Goal: Task Accomplishment & Management: Complete application form

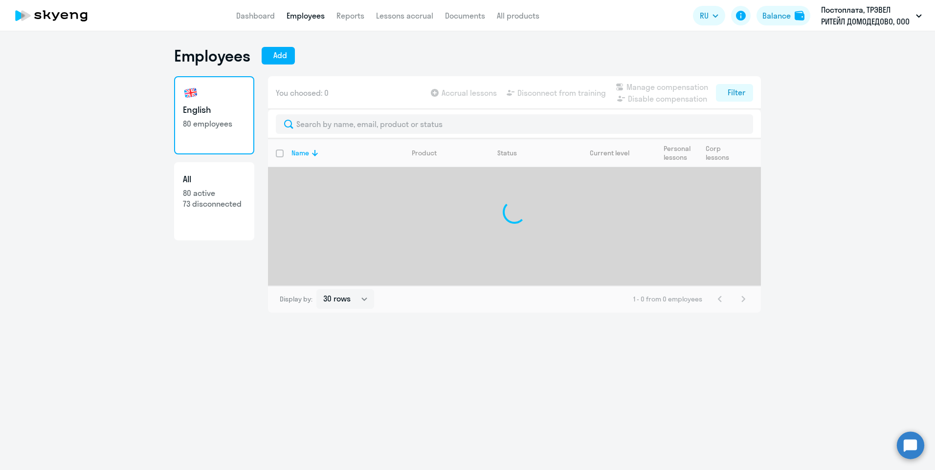
select select "30"
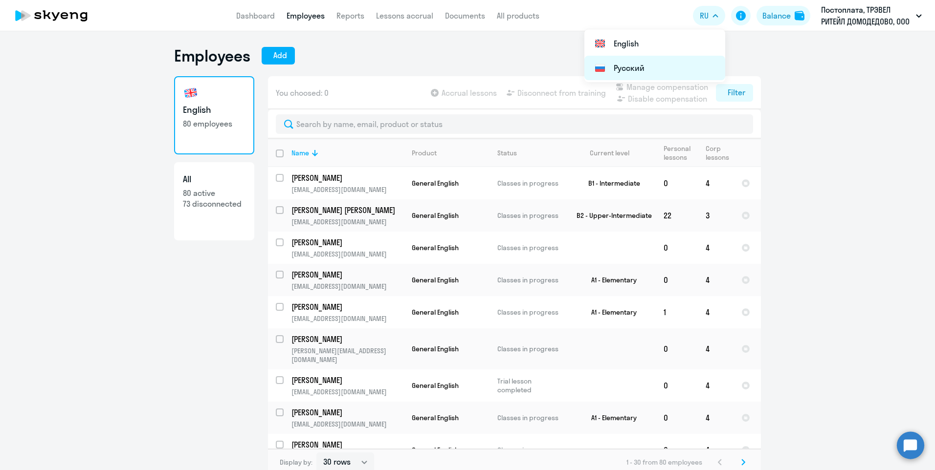
click at [682, 60] on li "Русский" at bounding box center [654, 68] width 141 height 24
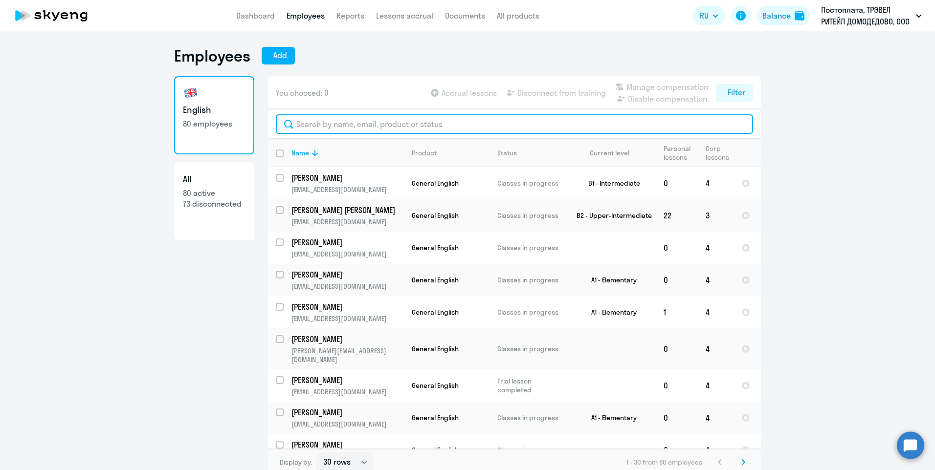
click at [332, 127] on input "text" at bounding box center [514, 124] width 477 height 20
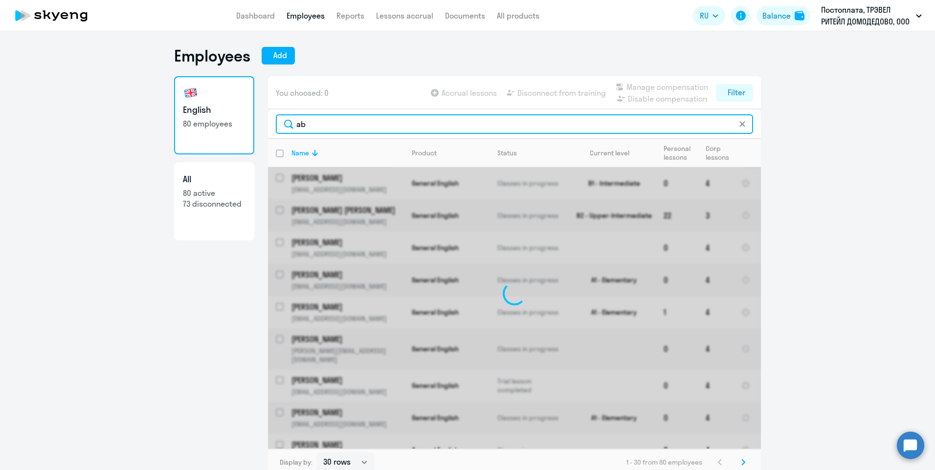
type input "a"
type input "фир"
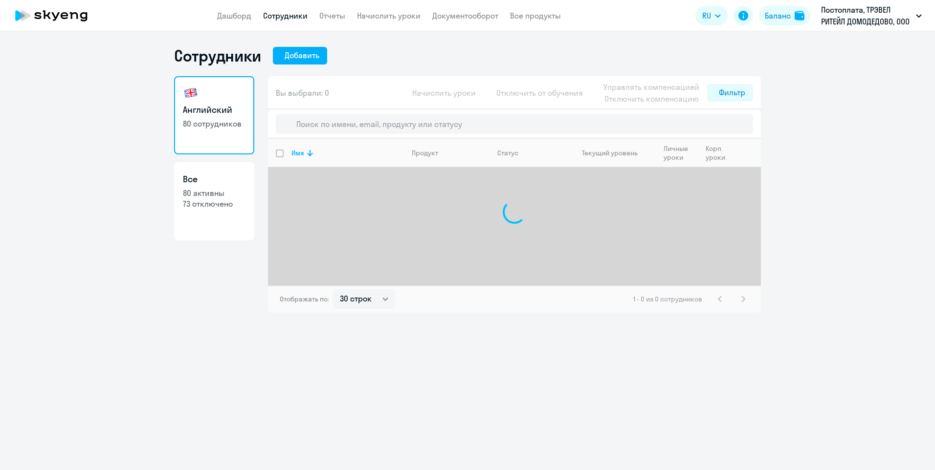
select select "30"
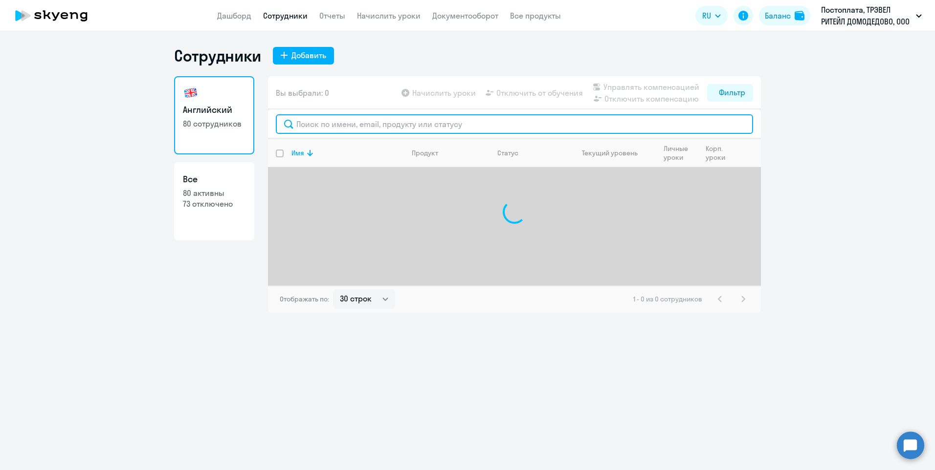
click at [410, 123] on input "text" at bounding box center [514, 124] width 477 height 20
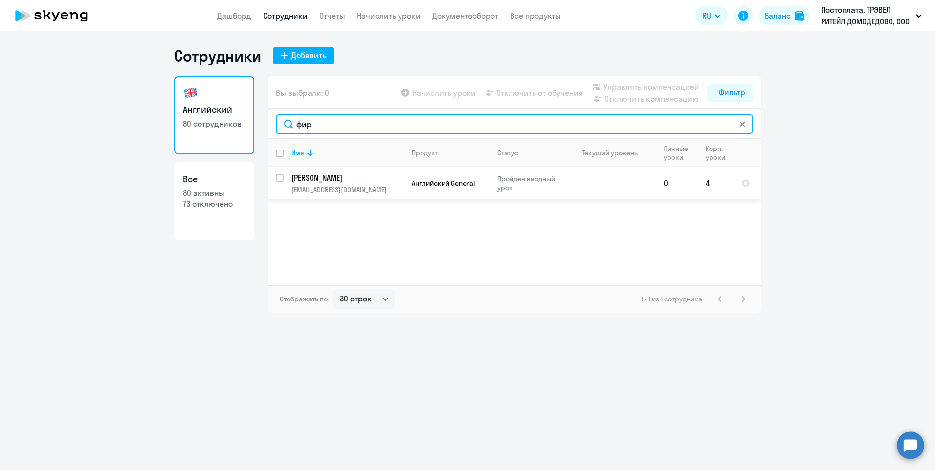
type input "фир"
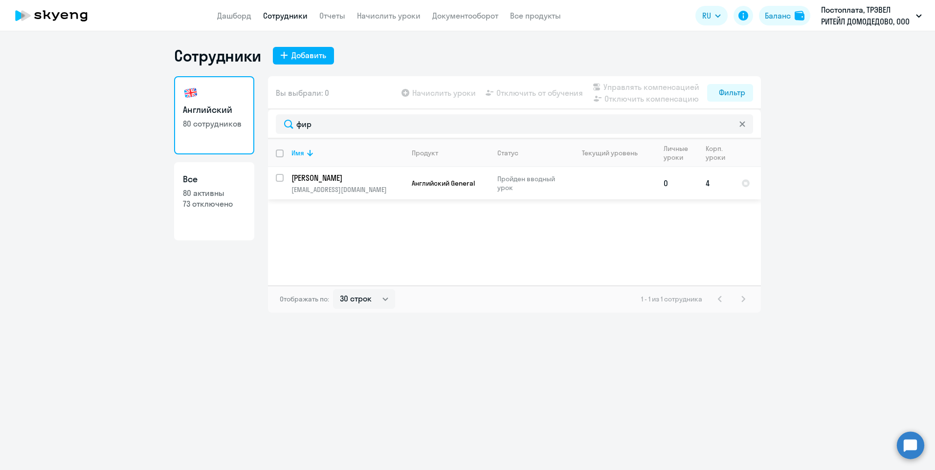
click at [279, 175] on input "select row 33392606" at bounding box center [286, 184] width 20 height 20
checkbox input "true"
click at [567, 94] on span "Отключить от обучения" at bounding box center [539, 93] width 87 height 12
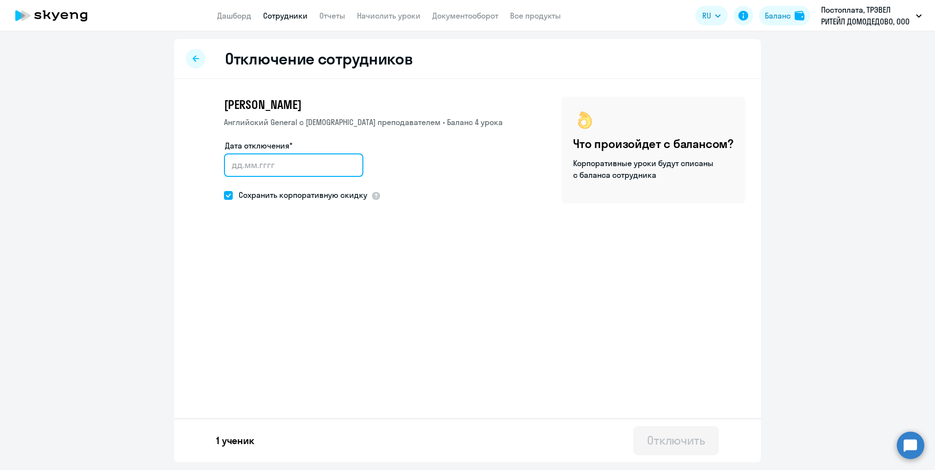
click at [330, 162] on input "Дата отключения*" at bounding box center [293, 165] width 139 height 23
click at [348, 164] on input "Дата отключения*" at bounding box center [293, 165] width 139 height 23
type input "07.10.2025"
type input "7.10.2025"
type input "07.10.2025"
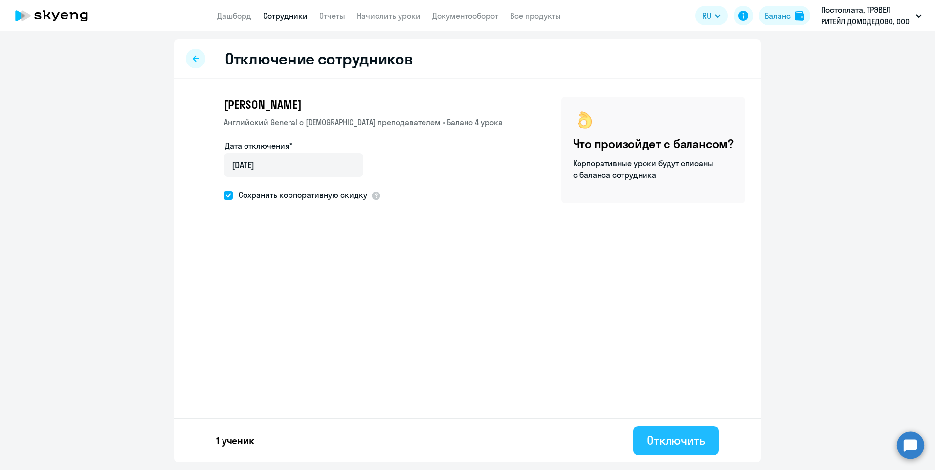
click at [655, 443] on div "Отключить" at bounding box center [676, 441] width 58 height 16
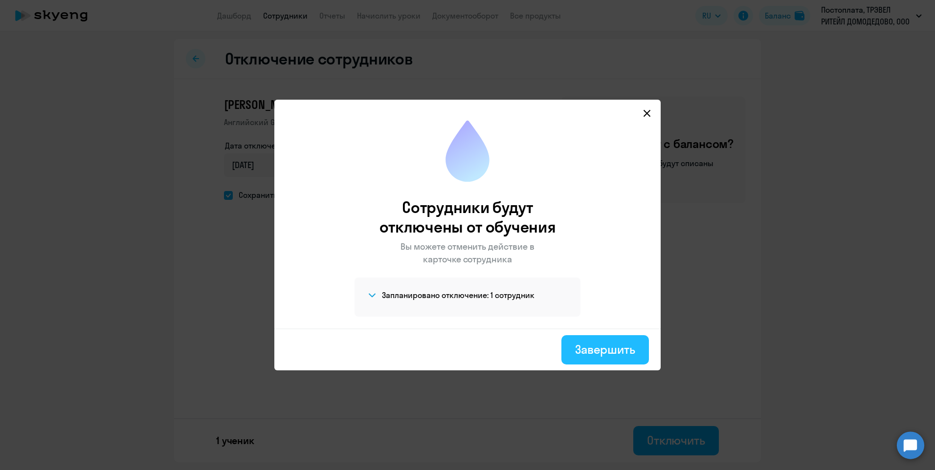
click at [582, 353] on div "Завершить" at bounding box center [605, 350] width 60 height 16
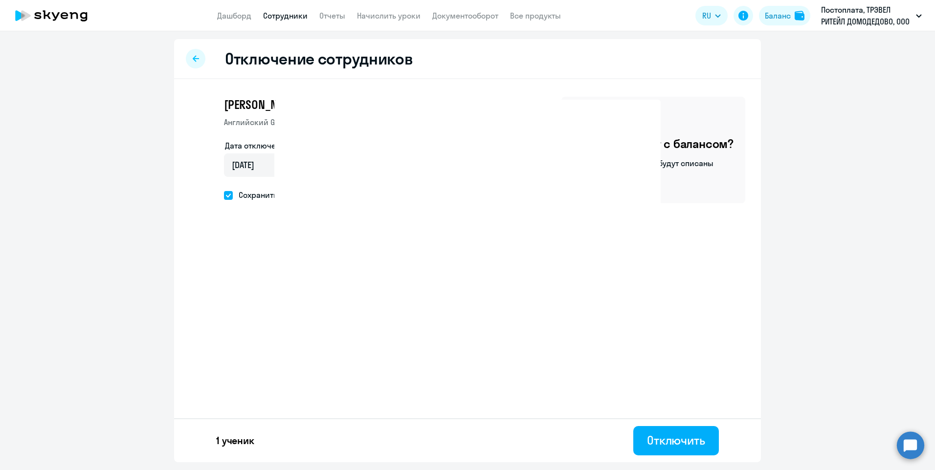
select select "30"
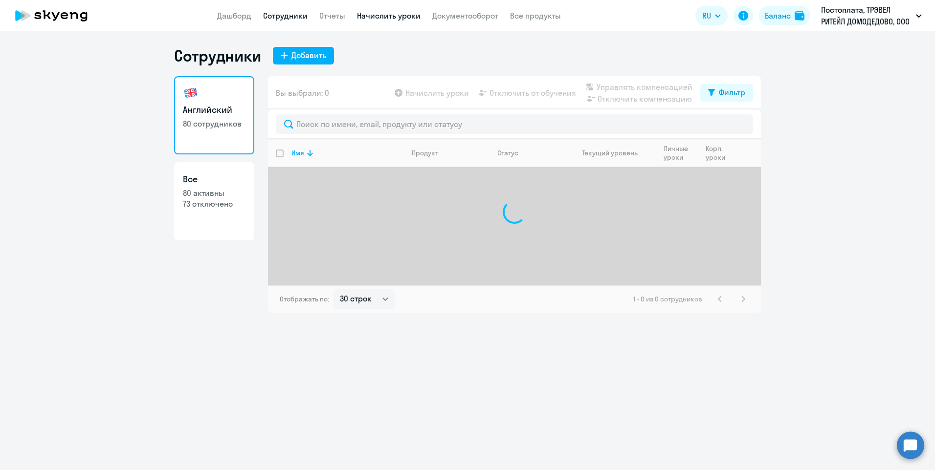
click at [398, 15] on link "Начислить уроки" at bounding box center [389, 16] width 64 height 10
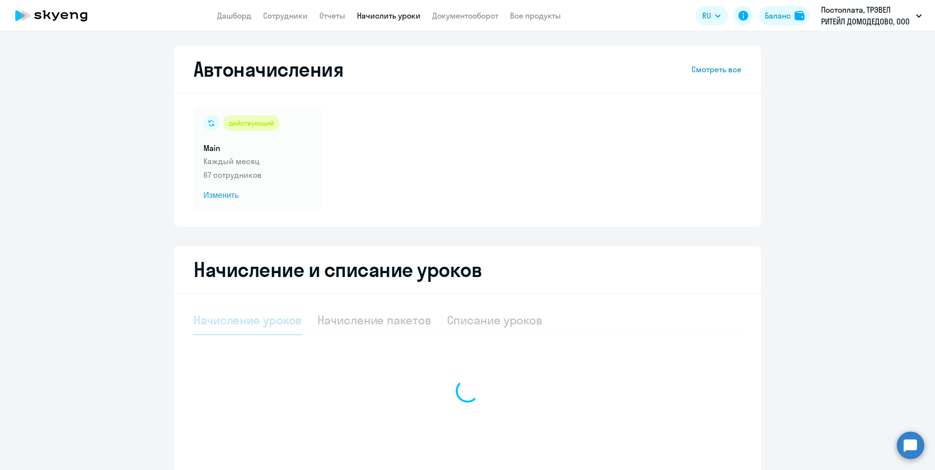
select select "10"
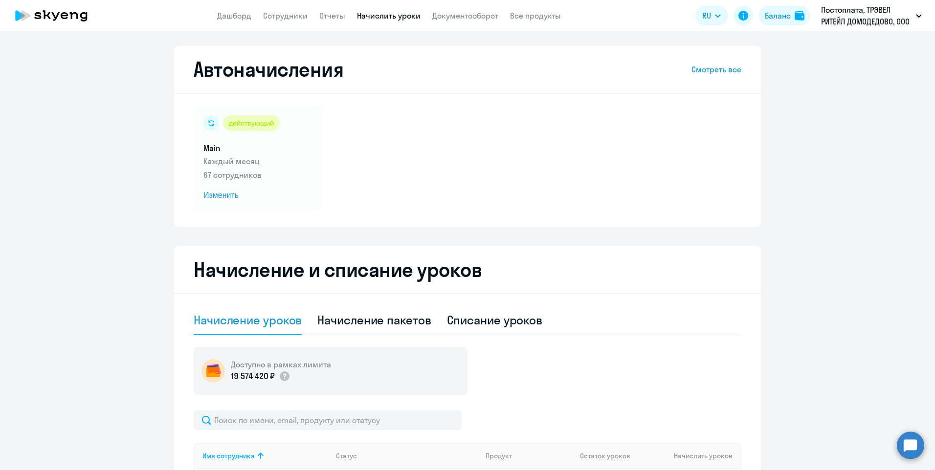
click at [357, 321] on div "Начисление пакетов" at bounding box center [373, 320] width 113 height 16
select select "10"
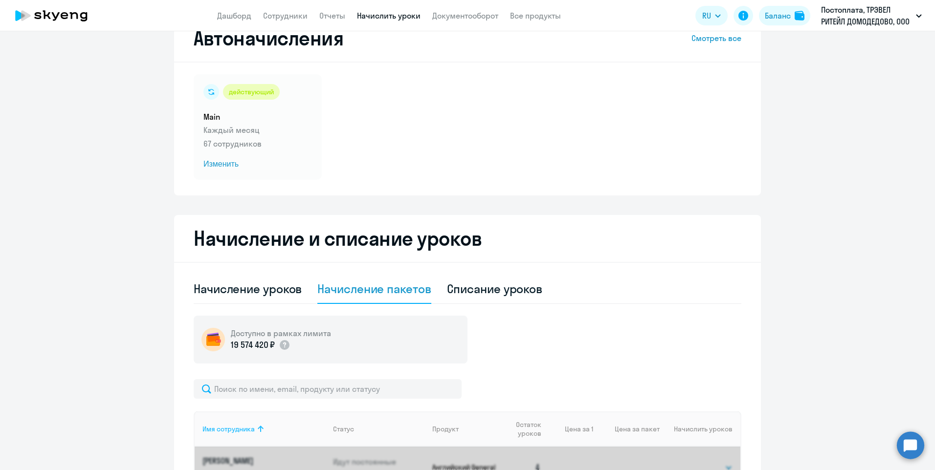
scroll to position [49, 0]
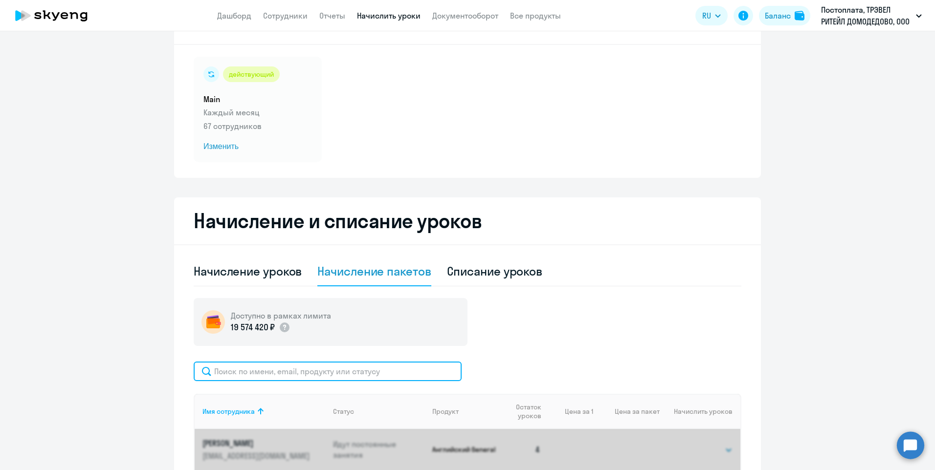
click at [274, 370] on input "text" at bounding box center [328, 372] width 268 height 20
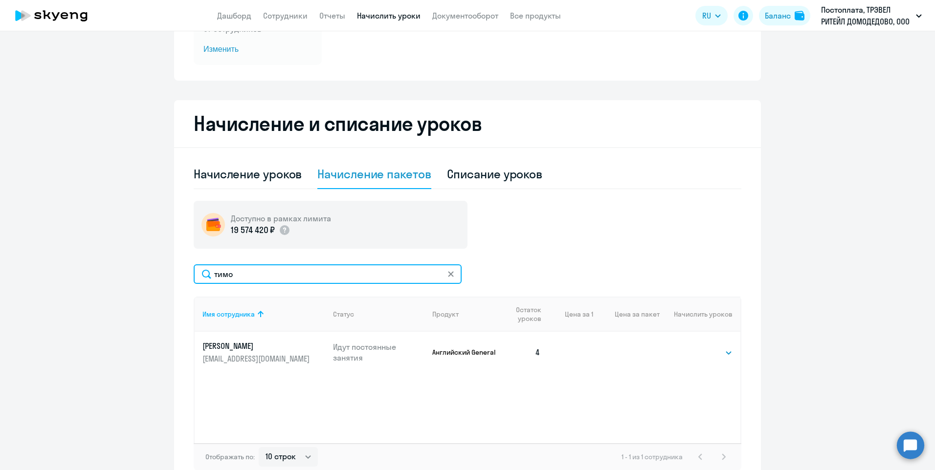
scroll to position [147, 0]
drag, startPoint x: 252, startPoint y: 273, endPoint x: 210, endPoint y: 276, distance: 42.1
click at [210, 276] on input "тимо" at bounding box center [328, 274] width 268 height 20
drag, startPoint x: 232, startPoint y: 275, endPoint x: 197, endPoint y: 273, distance: 35.3
click at [197, 273] on input "тума" at bounding box center [328, 274] width 268 height 20
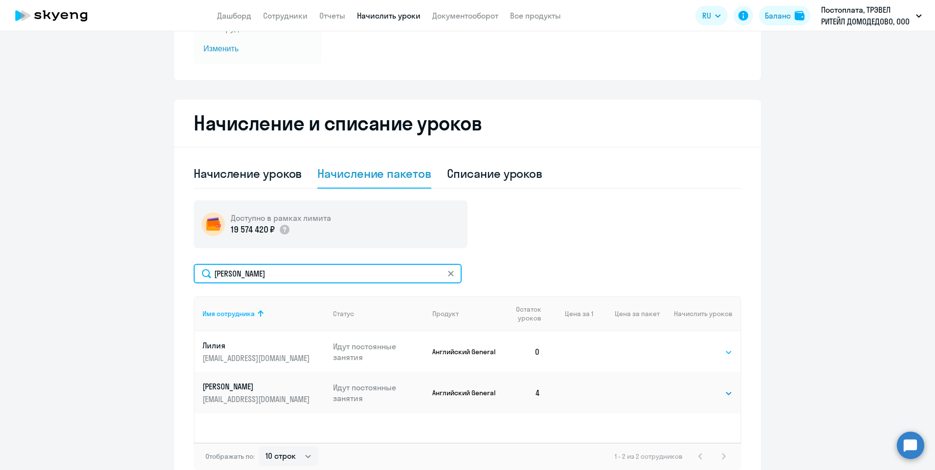
type input "лили"
click at [714, 349] on select "Выбрать 4 8 16 32 64 96 128" at bounding box center [712, 353] width 40 height 12
select select "4"
click at [692, 347] on select "Выбрать 4 8 16 32 64 96 128" at bounding box center [712, 353] width 40 height 12
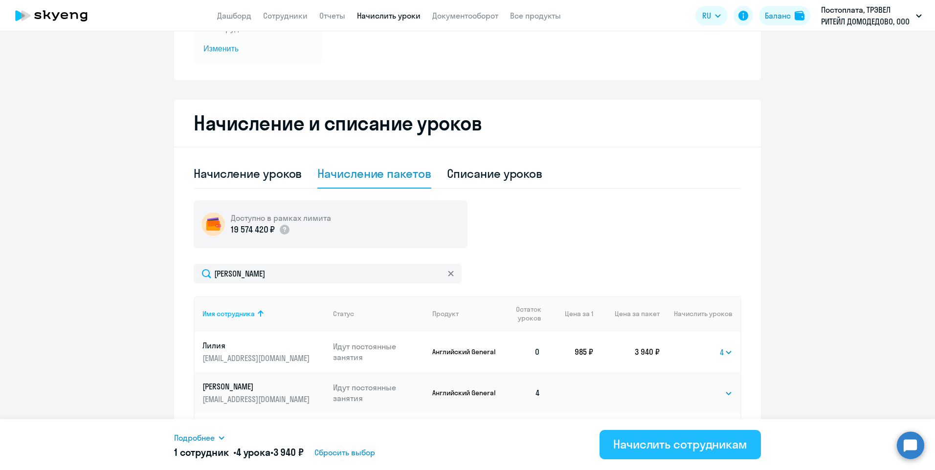
click at [688, 448] on div "Начислить сотрудникам" at bounding box center [680, 445] width 134 height 16
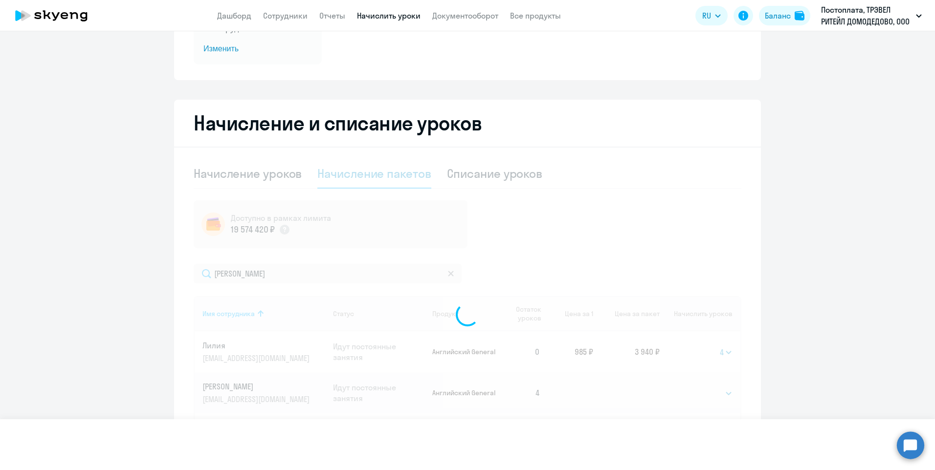
select select
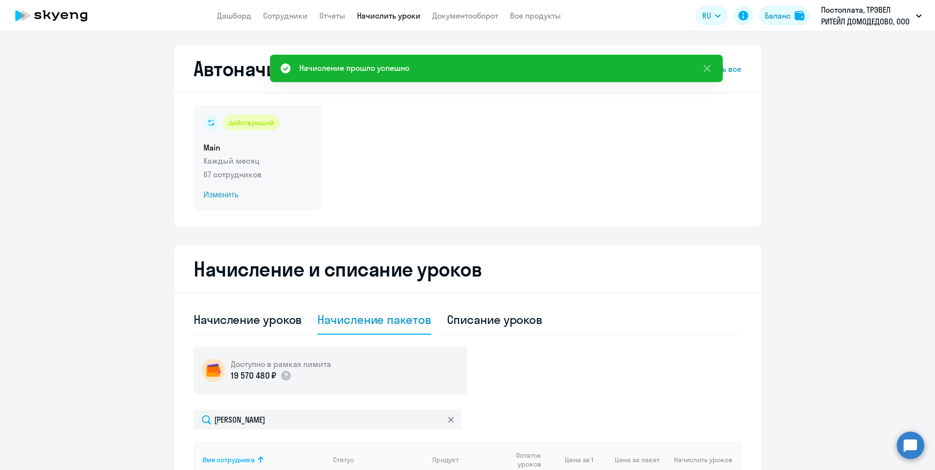
scroll to position [0, 0]
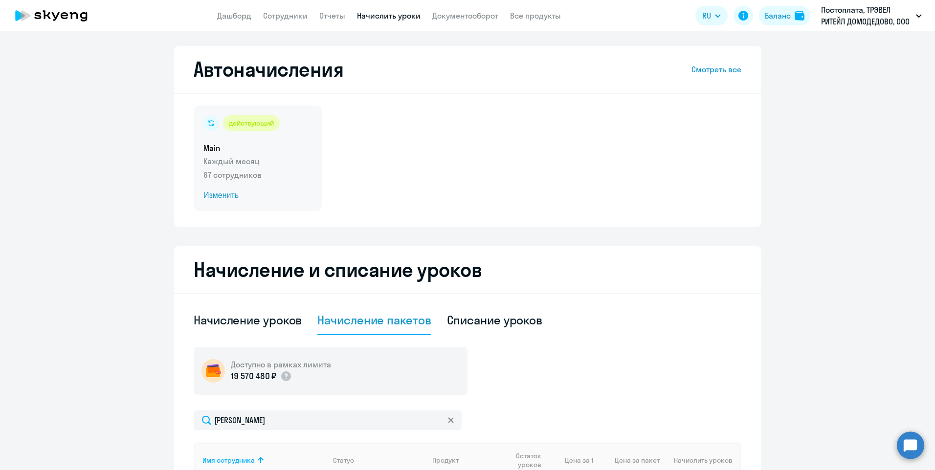
click at [227, 161] on p "Каждый месяц" at bounding box center [257, 161] width 109 height 12
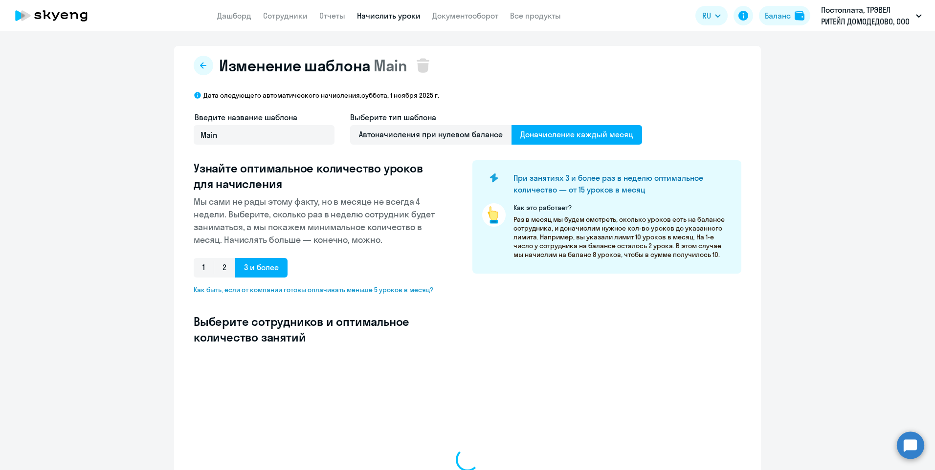
select select "10"
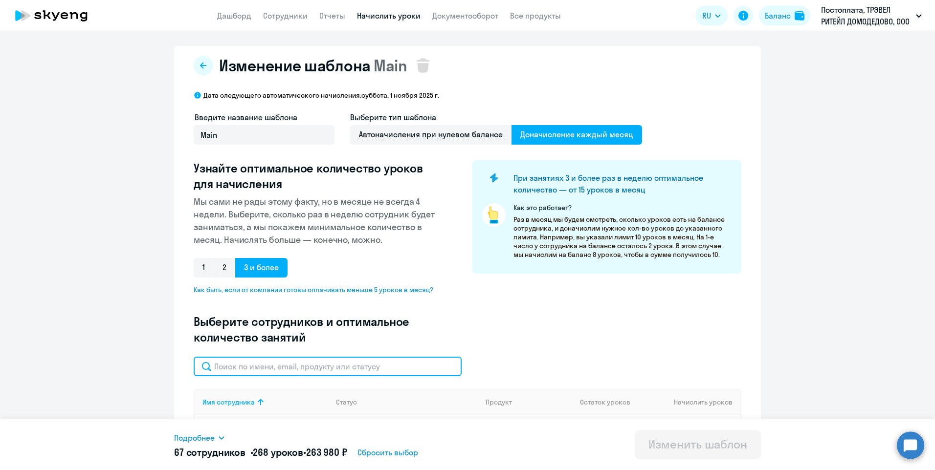
click at [324, 366] on input "text" at bounding box center [328, 367] width 268 height 20
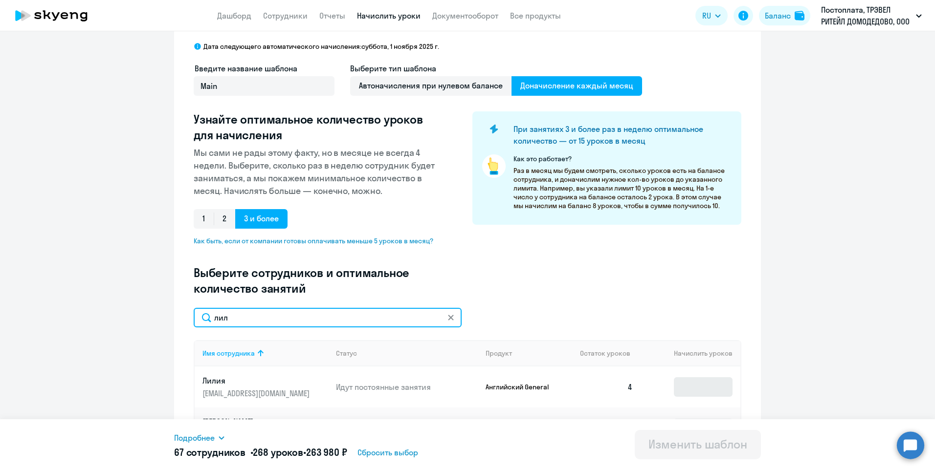
type input "лил"
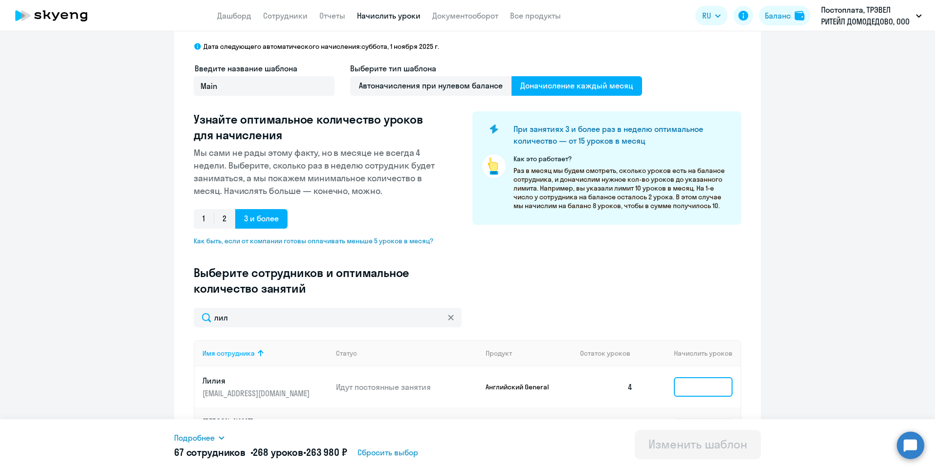
click at [702, 387] on input at bounding box center [703, 387] width 59 height 20
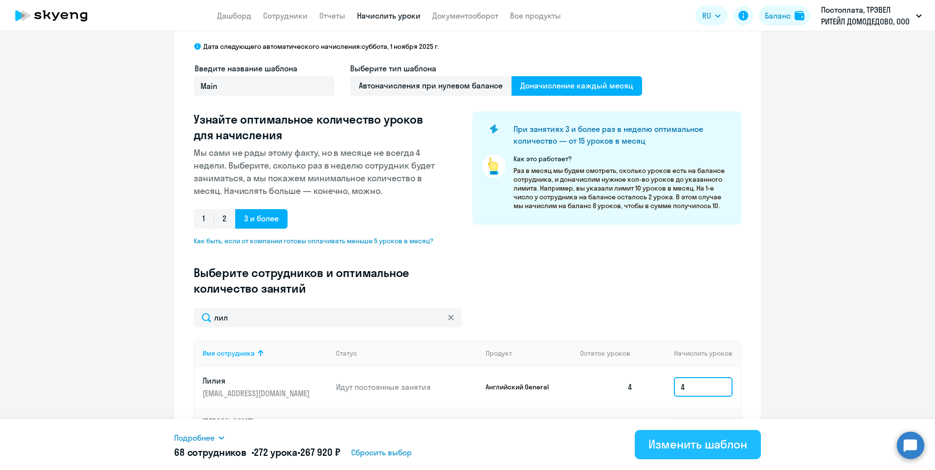
type input "4"
click at [703, 441] on div "Изменить шаблон" at bounding box center [697, 445] width 99 height 16
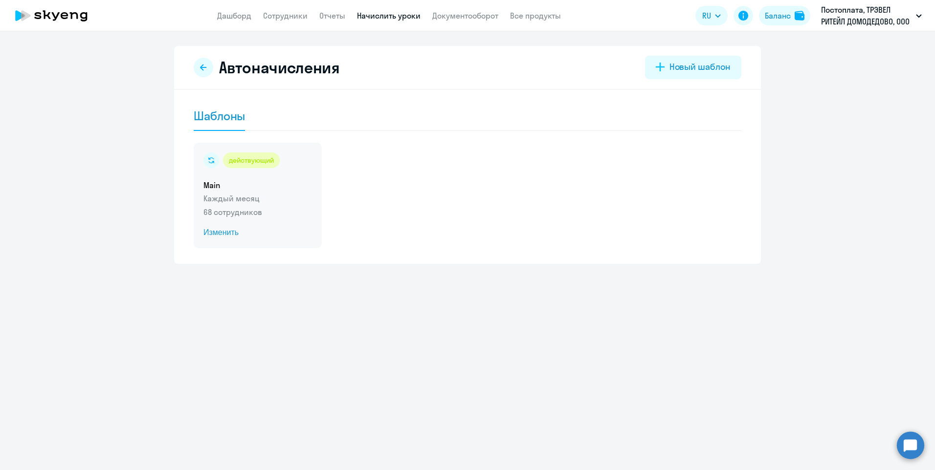
click at [232, 207] on p "68 сотрудников" at bounding box center [257, 212] width 109 height 12
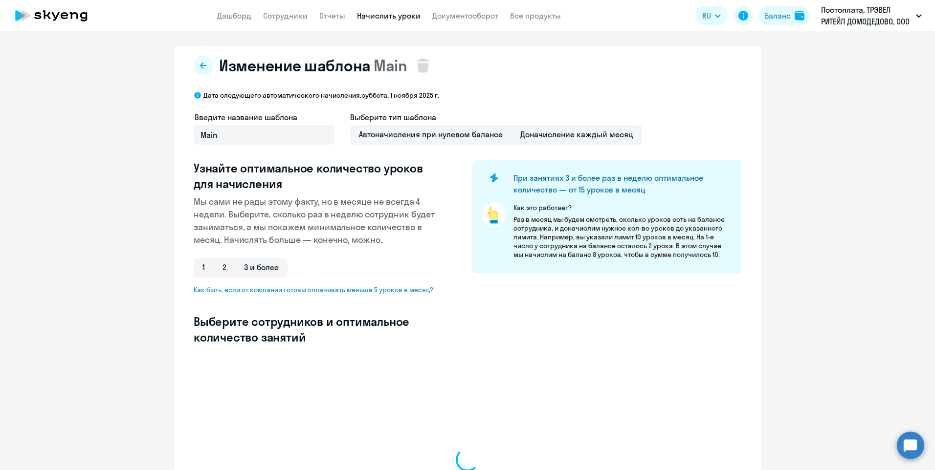
select select "10"
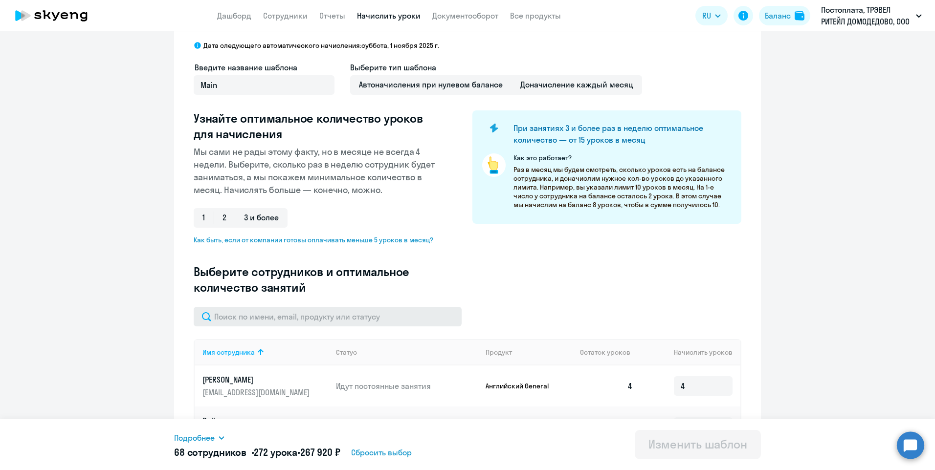
scroll to position [98, 0]
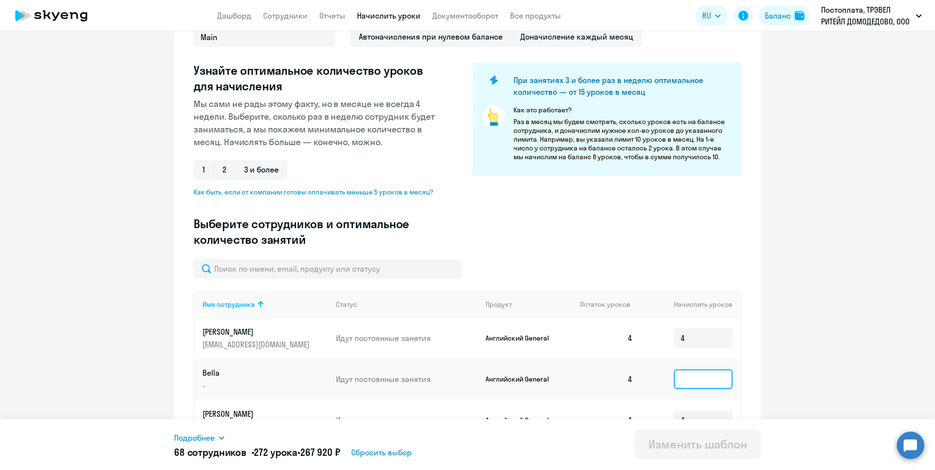
click at [697, 378] on input at bounding box center [703, 380] width 59 height 20
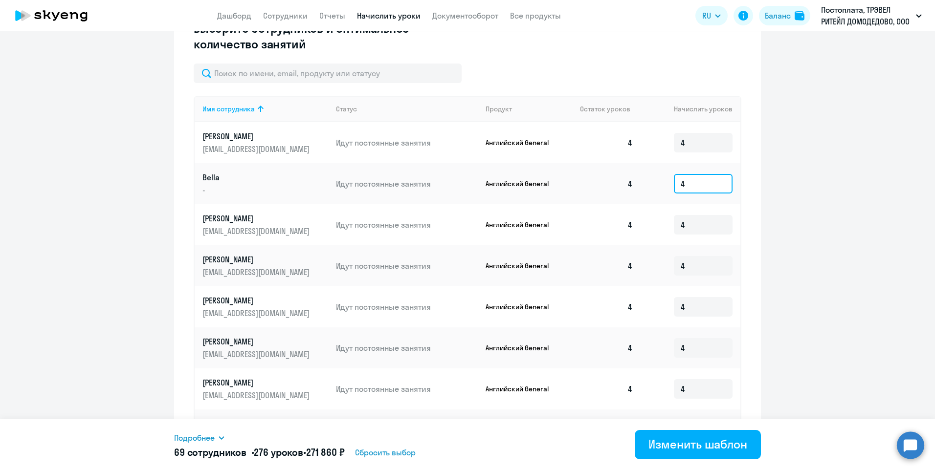
scroll to position [438, 0]
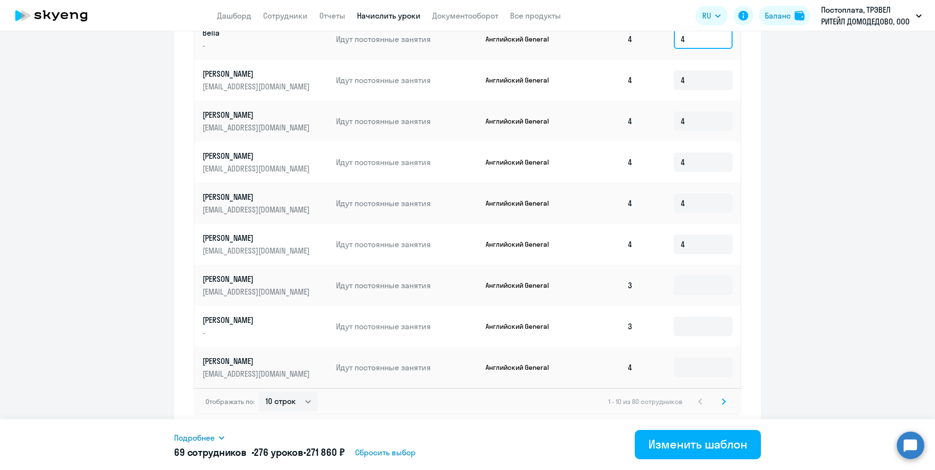
type input "4"
click at [700, 290] on input at bounding box center [703, 286] width 59 height 20
type input "4"
click at [709, 375] on input at bounding box center [703, 368] width 59 height 20
type input "4"
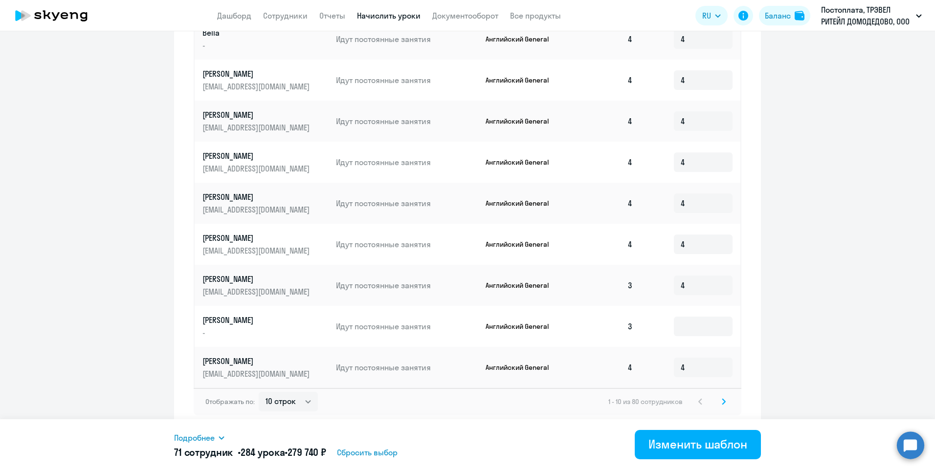
click at [722, 401] on icon at bounding box center [724, 402] width 4 height 7
click at [722, 400] on icon at bounding box center [724, 402] width 4 height 7
click at [723, 402] on svg-icon at bounding box center [724, 402] width 12 height 12
click at [722, 399] on icon at bounding box center [724, 402] width 4 height 7
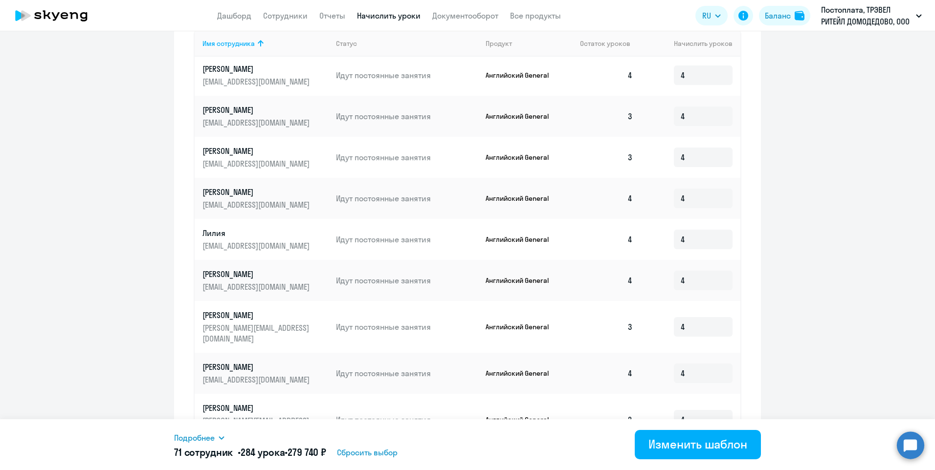
scroll to position [447, 0]
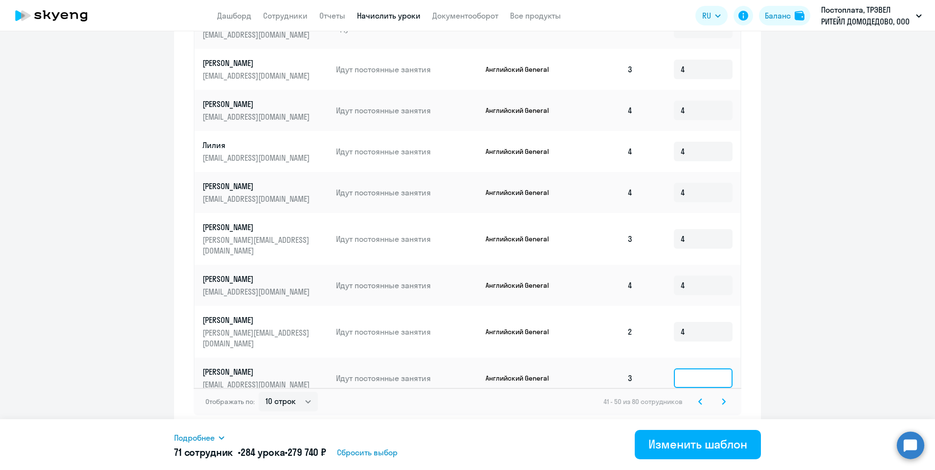
click at [681, 369] on input at bounding box center [703, 379] width 59 height 20
type input "4"
click at [723, 401] on svg-icon at bounding box center [724, 402] width 12 height 12
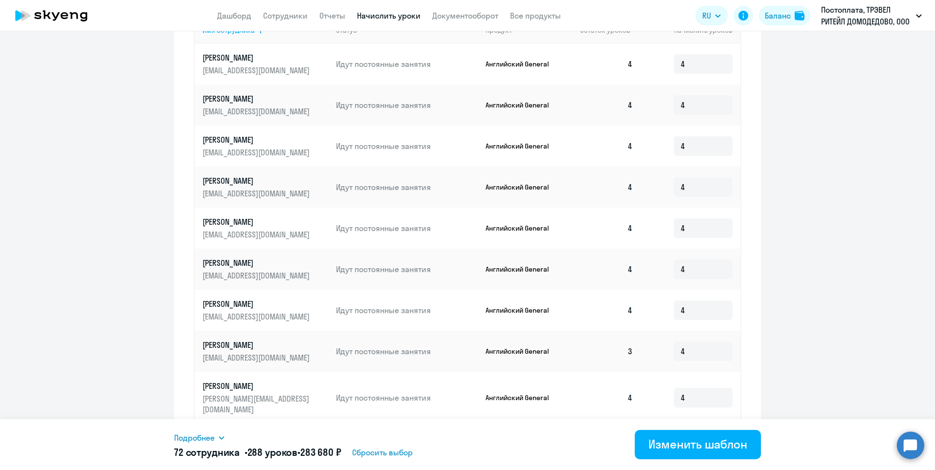
scroll to position [438, 0]
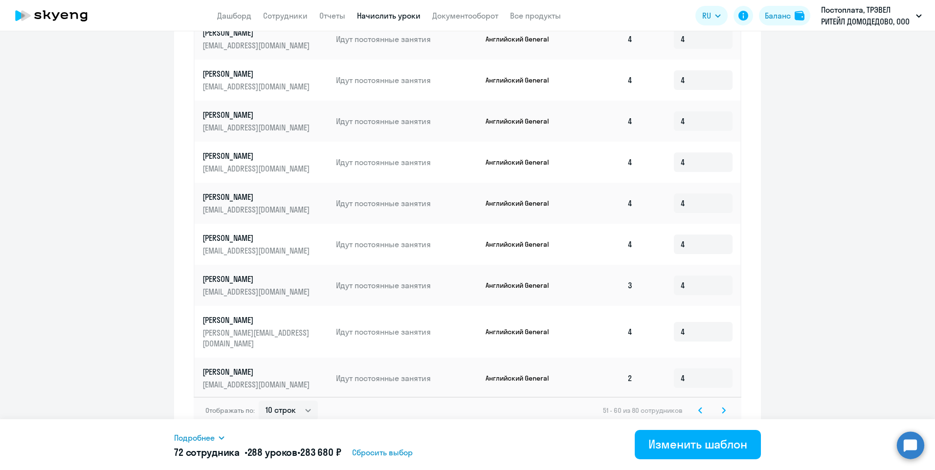
click at [722, 407] on icon at bounding box center [724, 410] width 4 height 7
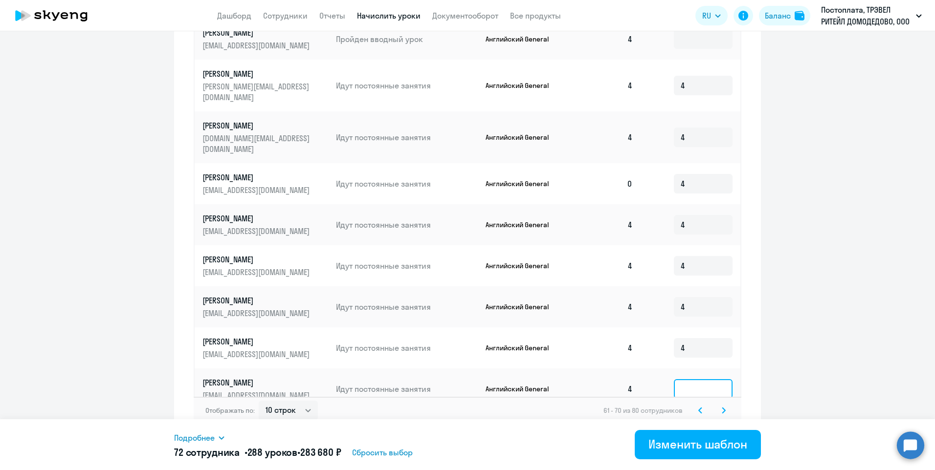
click at [696, 379] on input at bounding box center [703, 389] width 59 height 20
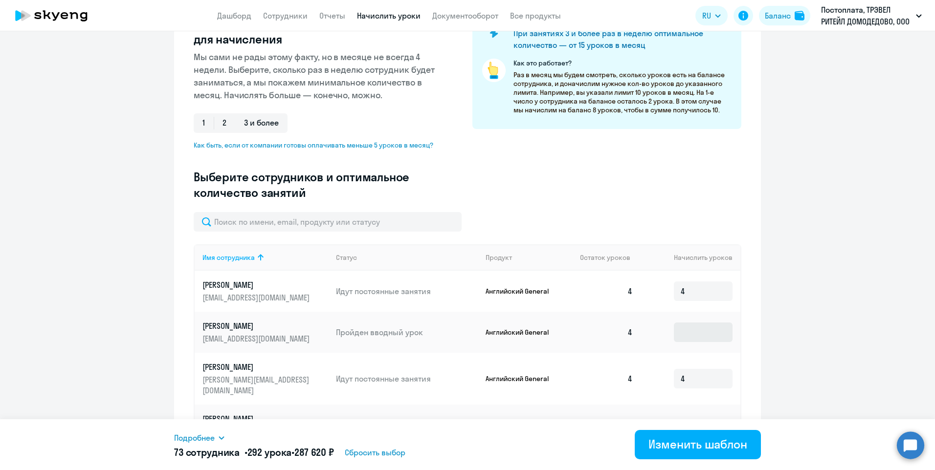
type input "4"
click at [697, 332] on input at bounding box center [703, 333] width 59 height 20
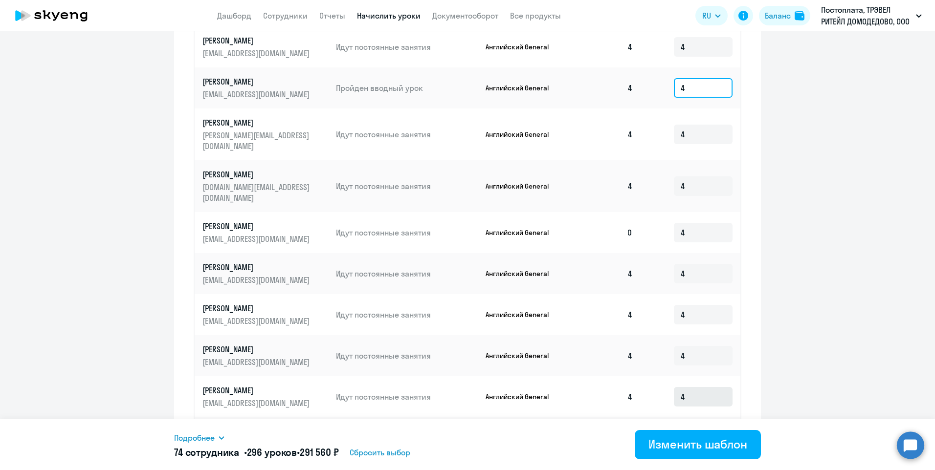
scroll to position [438, 0]
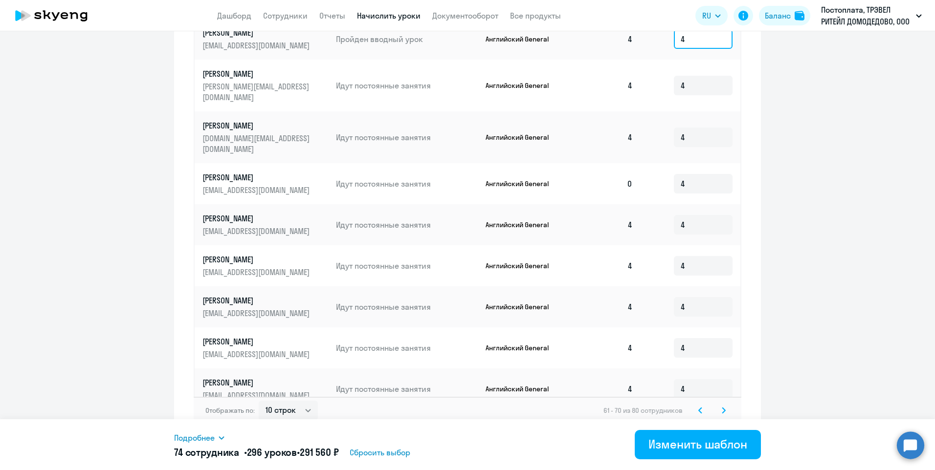
type input "4"
click at [722, 407] on icon at bounding box center [724, 410] width 4 height 7
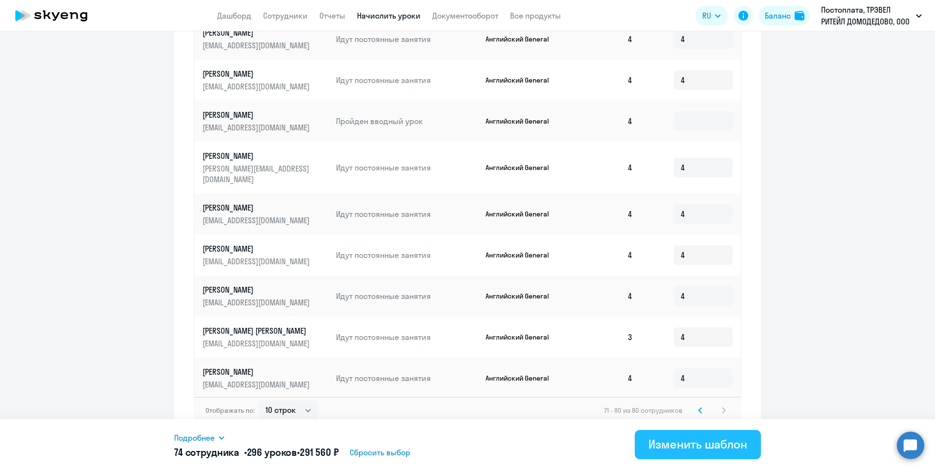
click at [670, 441] on div "Изменить шаблон" at bounding box center [697, 445] width 99 height 16
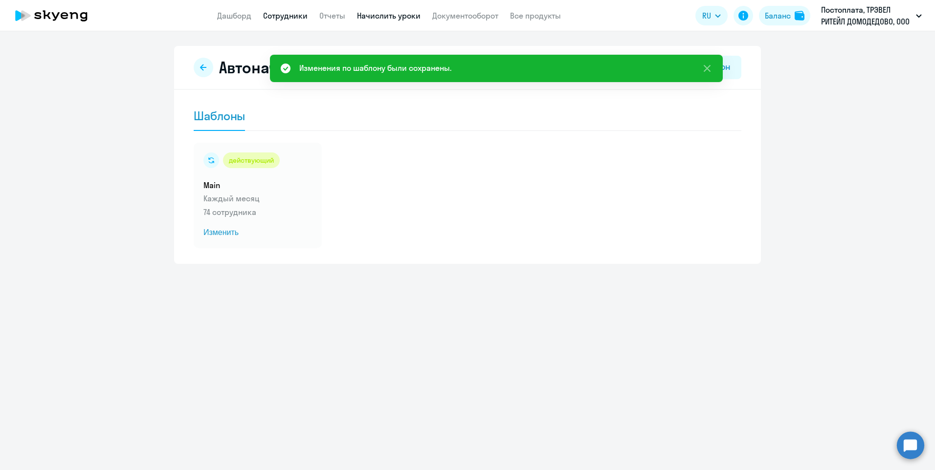
click at [272, 16] on link "Сотрудники" at bounding box center [285, 16] width 44 height 10
select select "30"
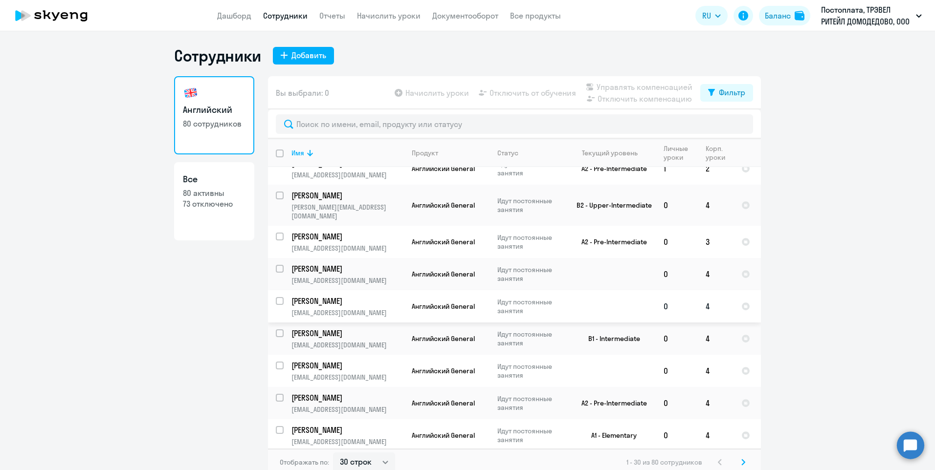
scroll to position [6, 0]
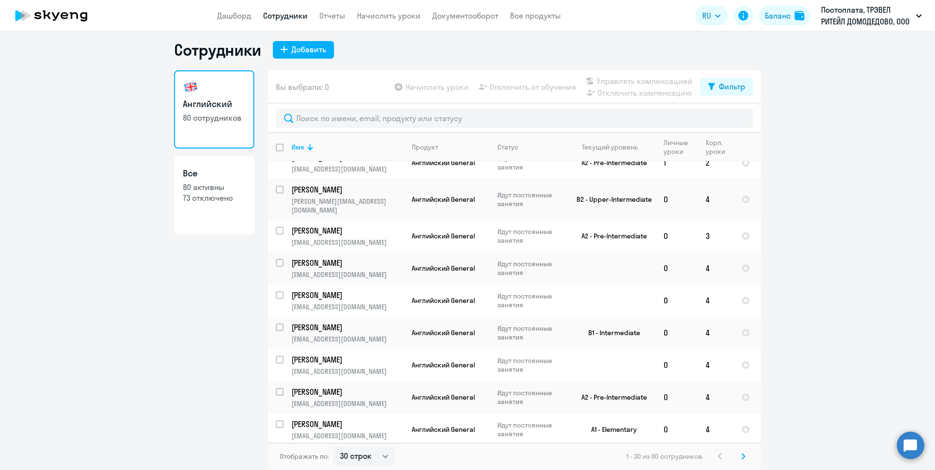
click at [742, 454] on svg-icon at bounding box center [743, 457] width 12 height 12
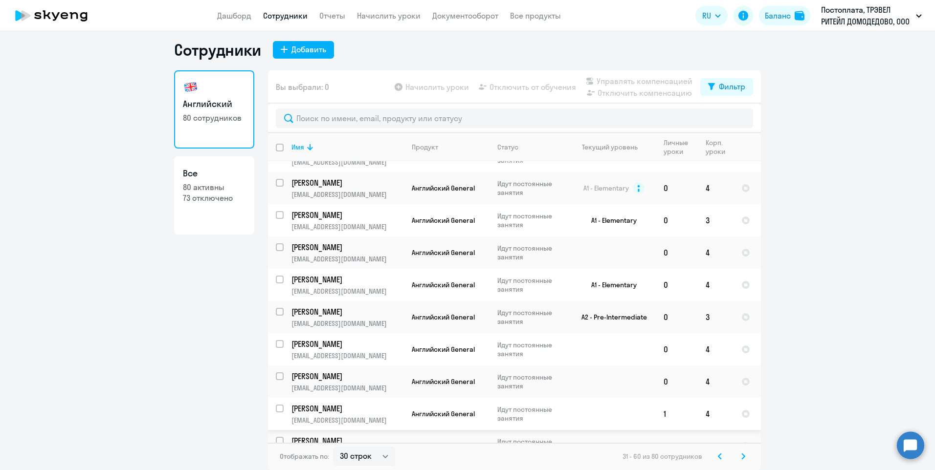
scroll to position [686, 0]
click at [737, 456] on svg-icon at bounding box center [743, 457] width 12 height 12
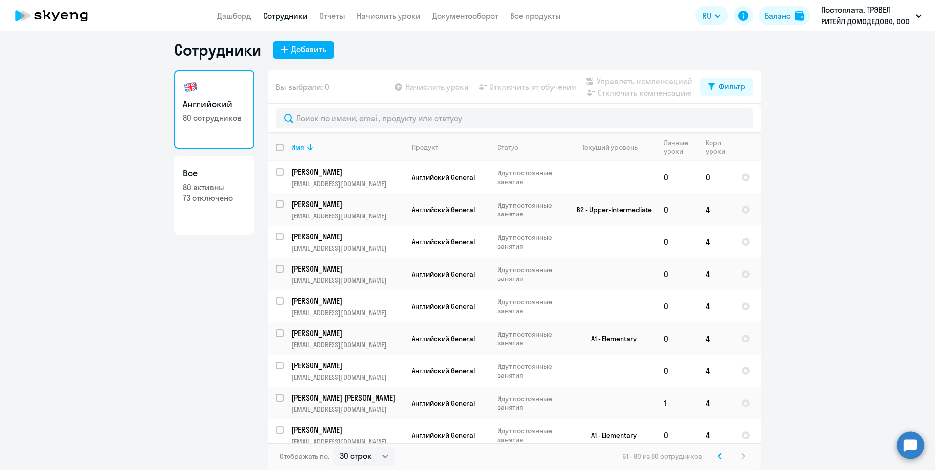
click at [422, 85] on app-table-action-button "Начислить уроки" at bounding box center [431, 87] width 76 height 12
click at [383, 15] on link "Начислить уроки" at bounding box center [389, 16] width 64 height 10
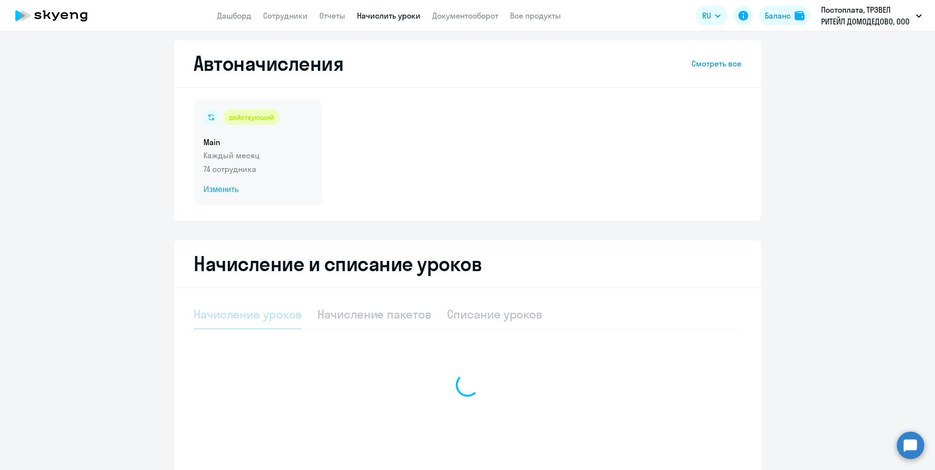
select select "10"
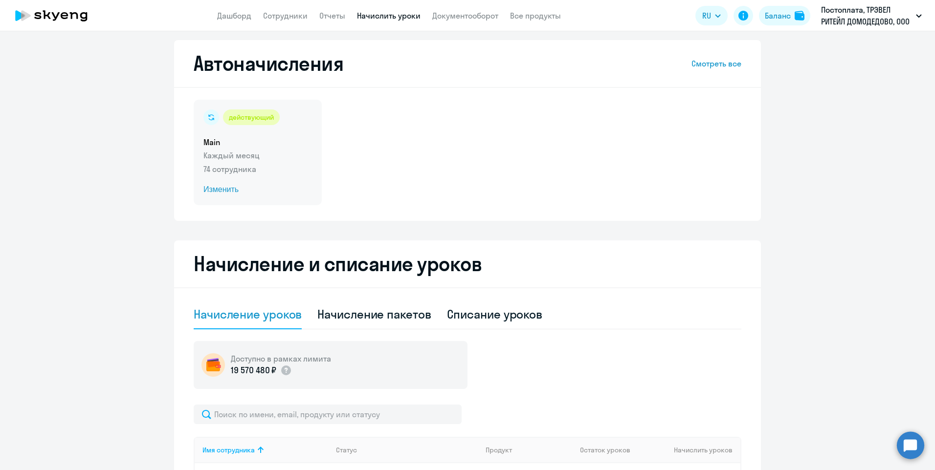
click at [243, 150] on p "Каждый месяц" at bounding box center [257, 156] width 109 height 12
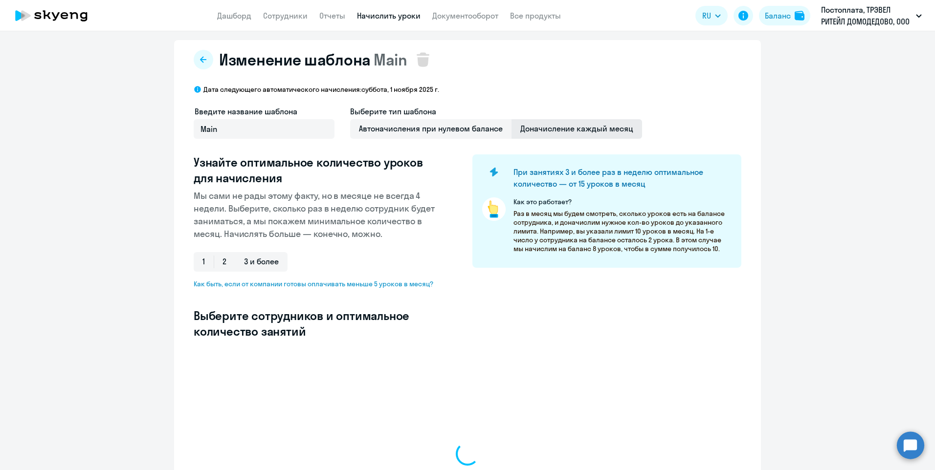
select select "10"
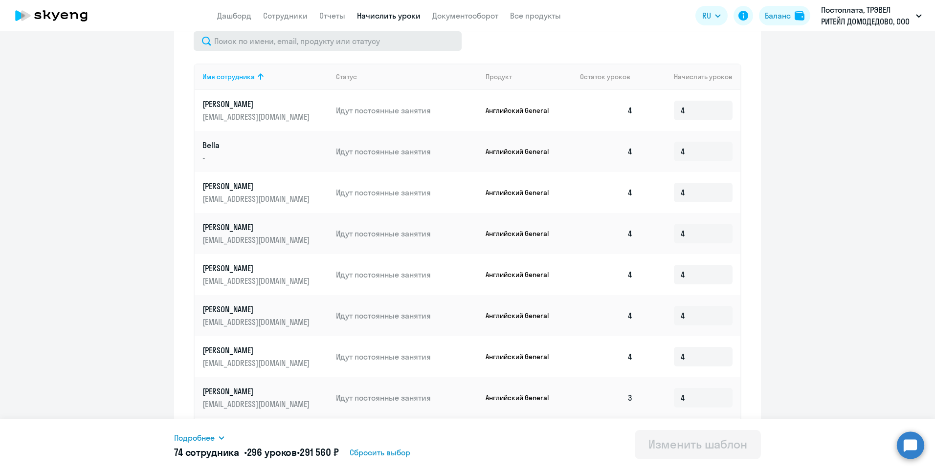
scroll to position [438, 0]
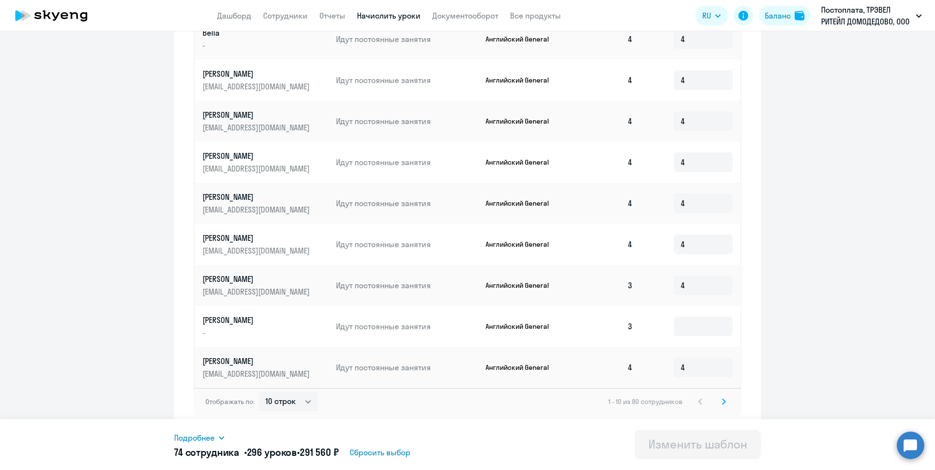
click at [722, 401] on icon at bounding box center [723, 401] width 3 height 5
click at [688, 361] on input at bounding box center [703, 368] width 59 height 20
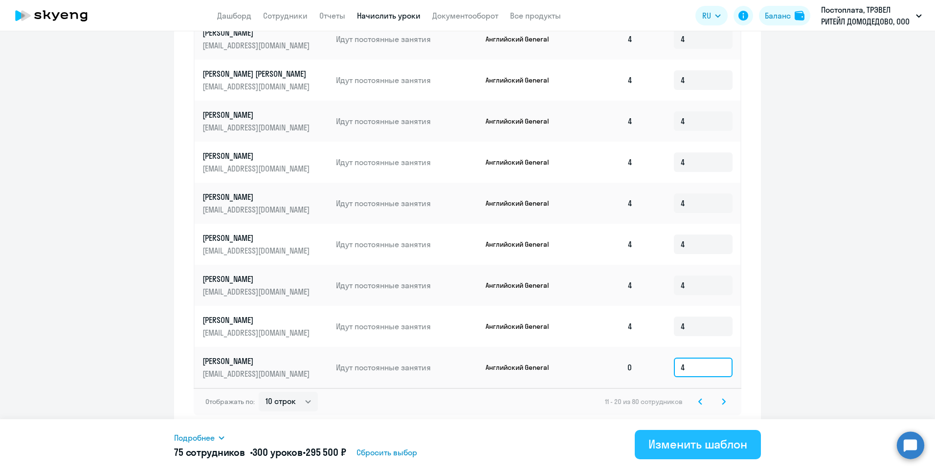
type input "4"
click at [669, 440] on div "Изменить шаблон" at bounding box center [697, 445] width 99 height 16
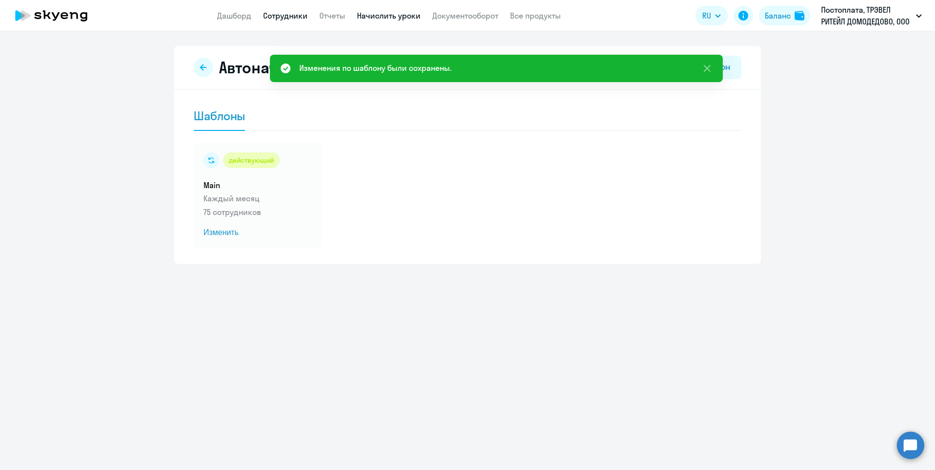
click at [267, 13] on link "Сотрудники" at bounding box center [285, 16] width 44 height 10
select select "30"
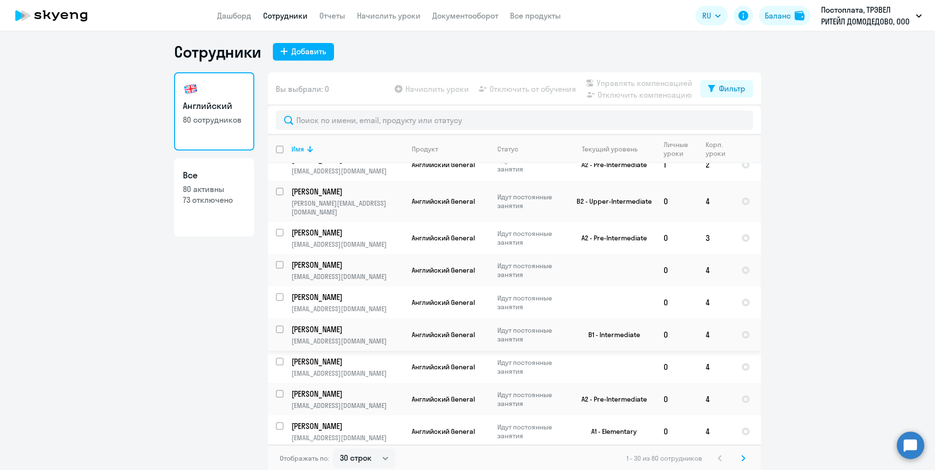
scroll to position [6, 0]
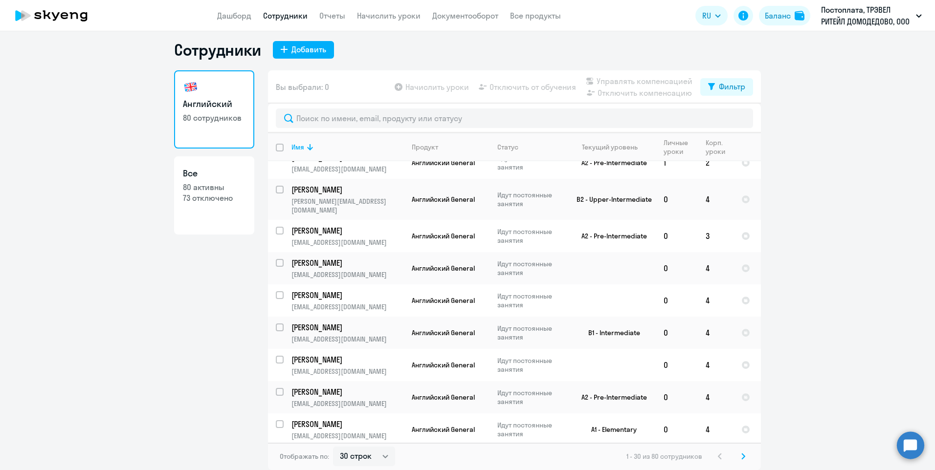
click at [742, 455] on icon at bounding box center [743, 456] width 3 height 5
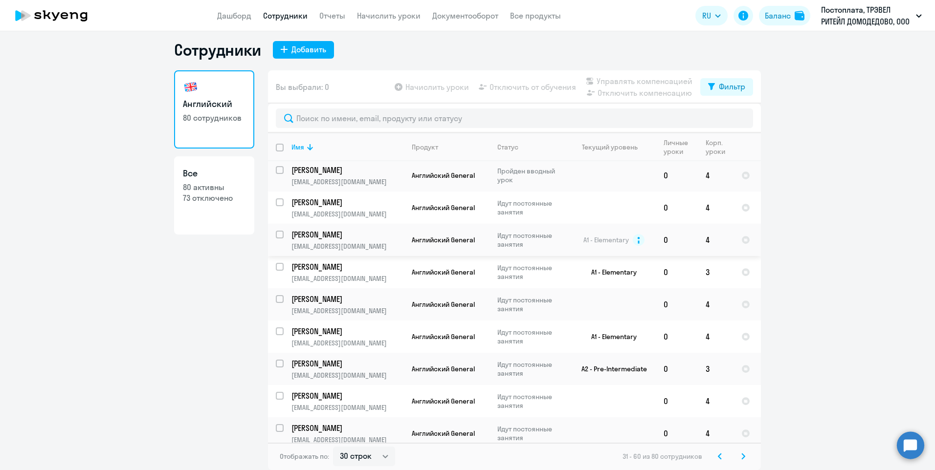
scroll to position [686, 0]
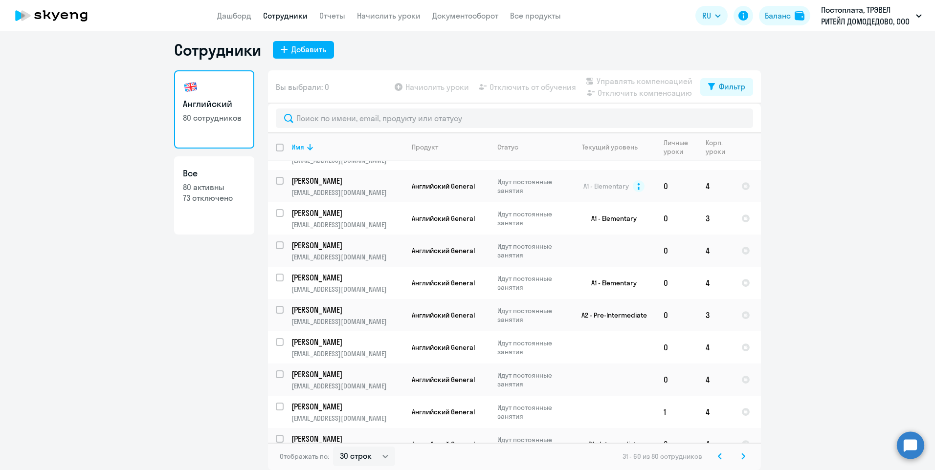
click at [741, 454] on icon at bounding box center [743, 456] width 4 height 7
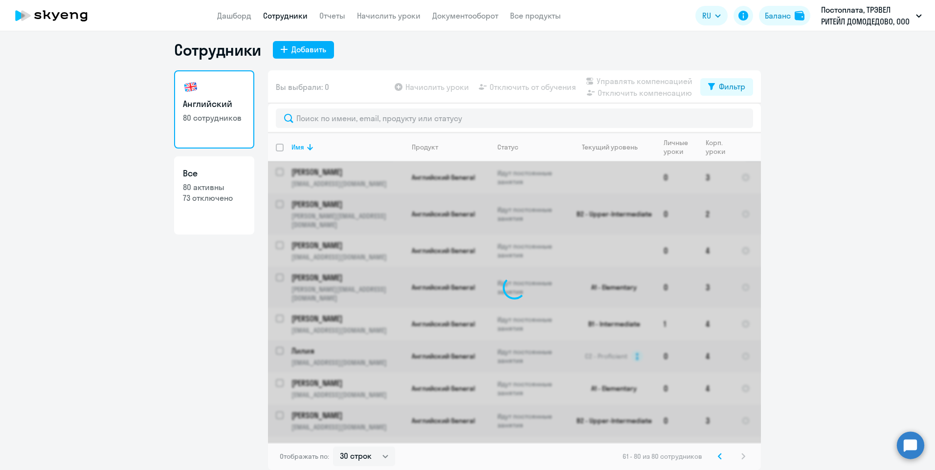
scroll to position [0, 0]
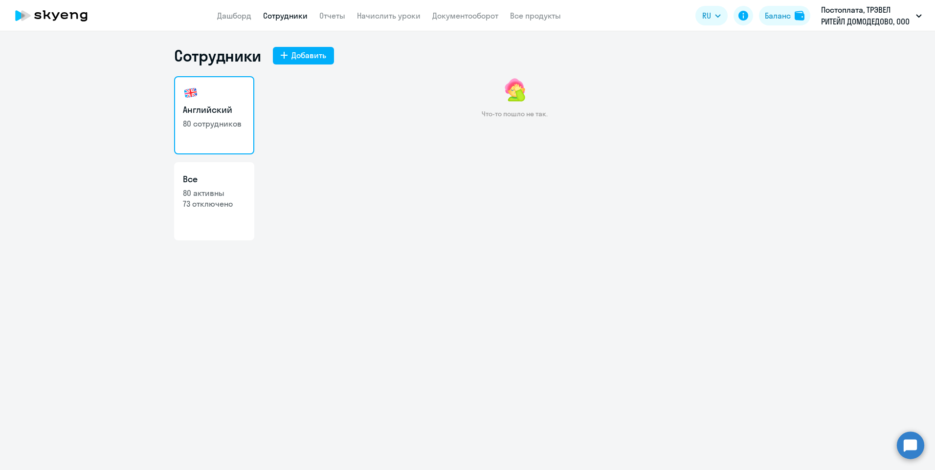
click at [265, 17] on link "Сотрудники" at bounding box center [285, 16] width 44 height 10
click at [320, 15] on link "Отчеты" at bounding box center [332, 16] width 26 height 10
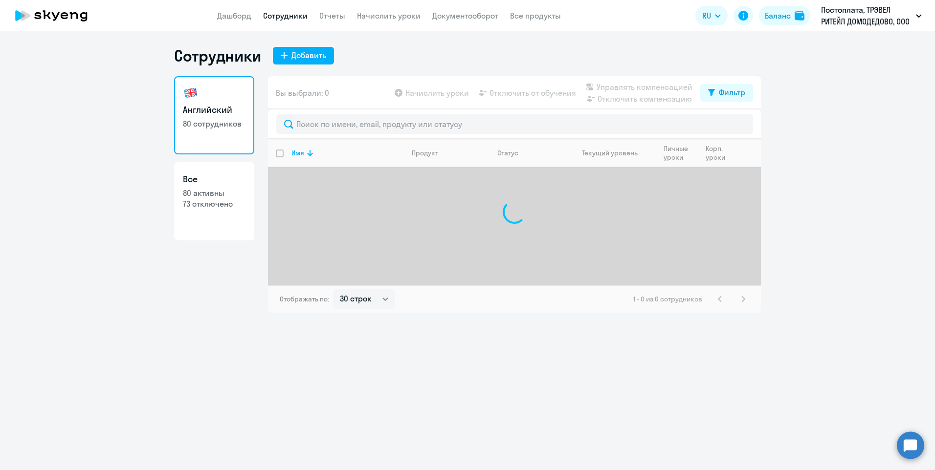
select select "30"
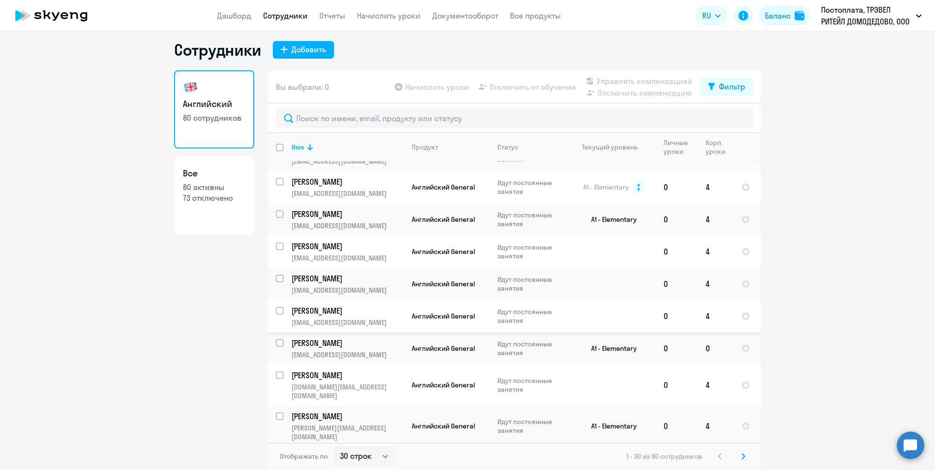
scroll to position [489, 0]
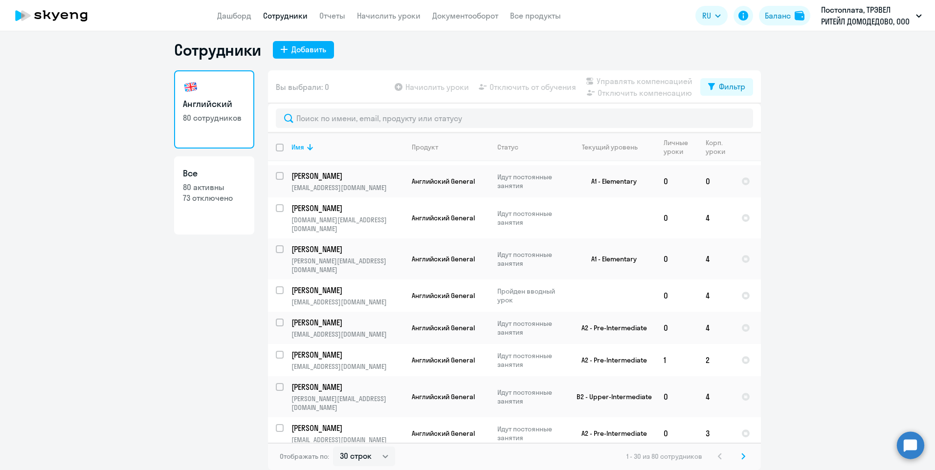
click at [741, 457] on icon at bounding box center [743, 456] width 4 height 7
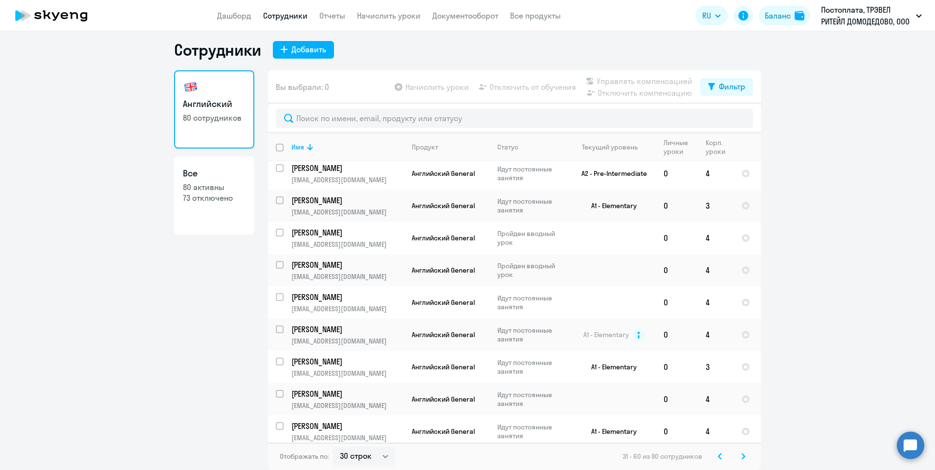
scroll to position [686, 0]
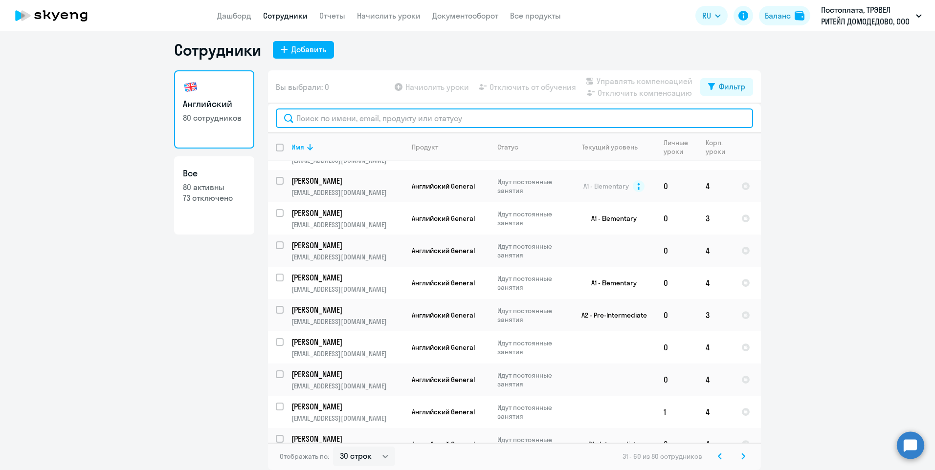
click at [335, 119] on input "text" at bounding box center [514, 119] width 477 height 20
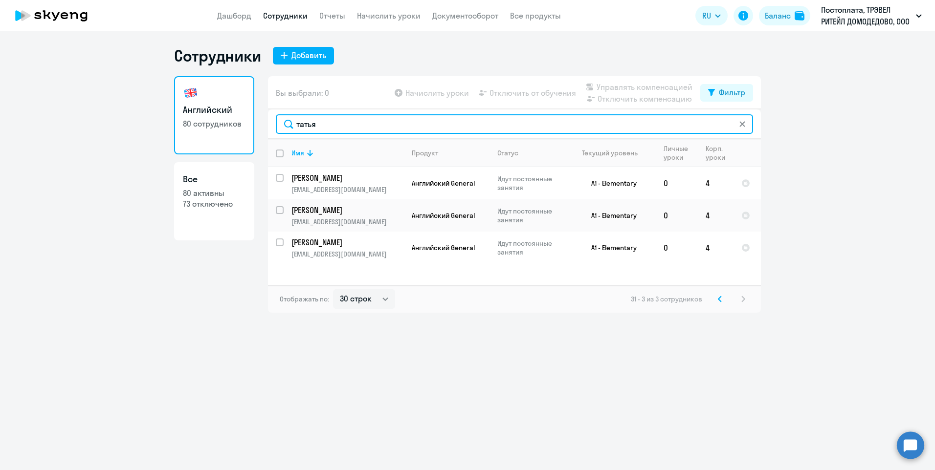
scroll to position [0, 0]
type input "татья"
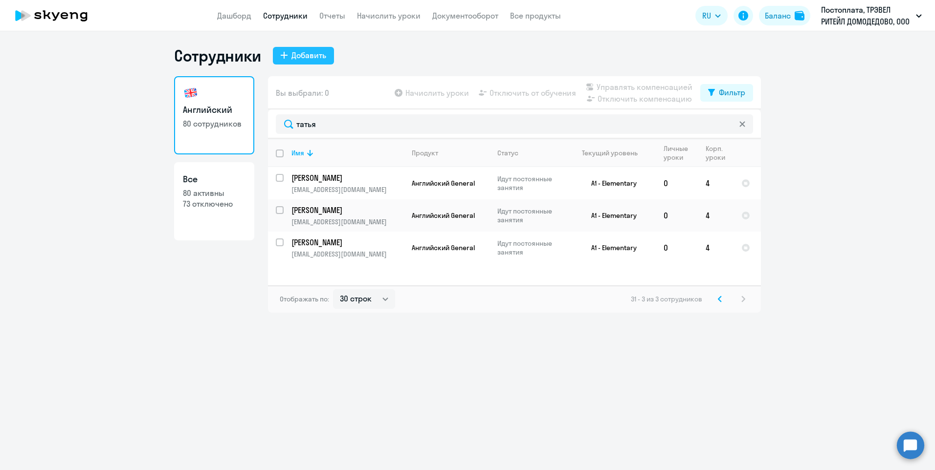
click at [303, 55] on div "Добавить" at bounding box center [308, 55] width 35 height 12
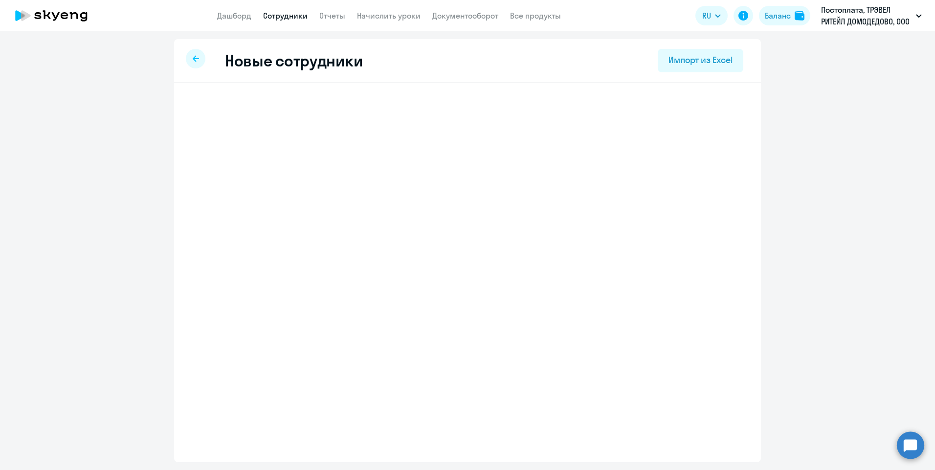
select select "english_adult_not_native_speaker"
select select "3"
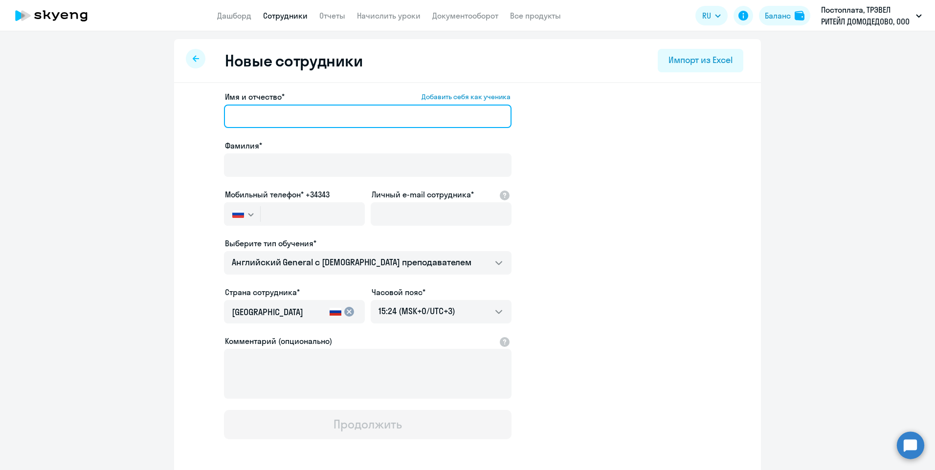
click at [248, 121] on input "Имя и отчество* Добавить себя как ученика" at bounding box center [368, 116] width 288 height 23
paste input "Татьяна Константиновна"
type input "Татьяна Константиновна"
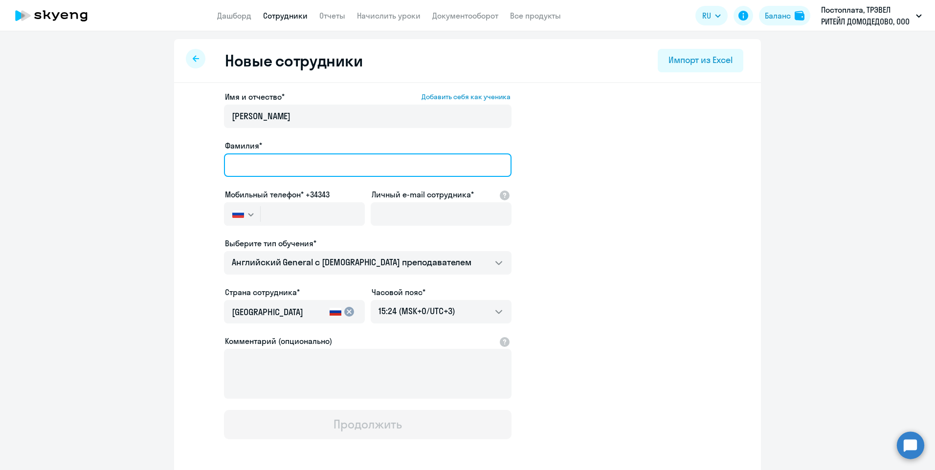
click at [227, 159] on input "Фамилия*" at bounding box center [368, 165] width 288 height 23
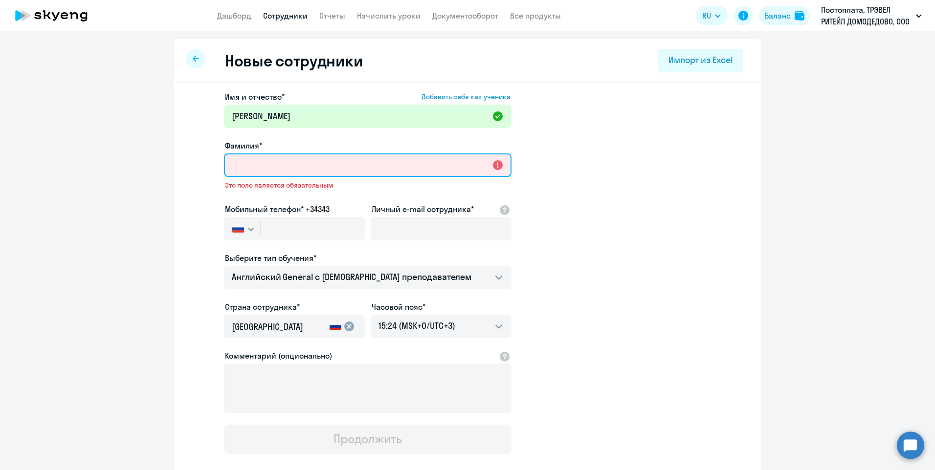
paste input "Шванова"
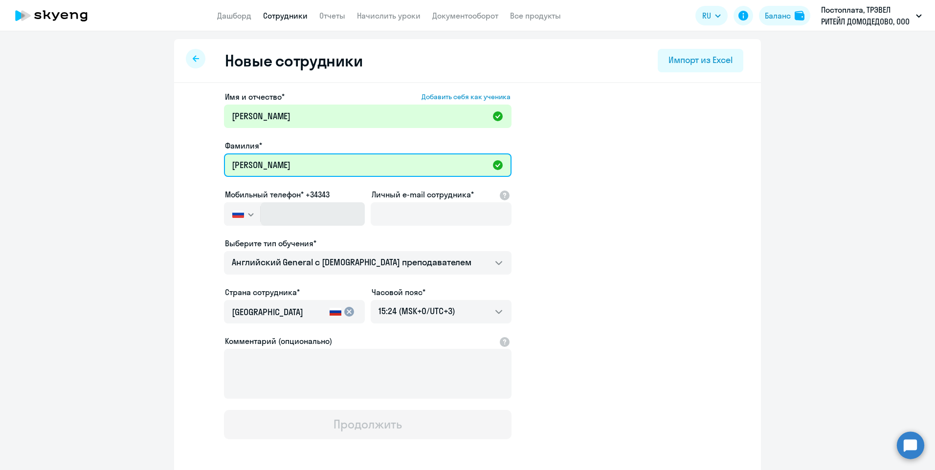
type input "Шванова"
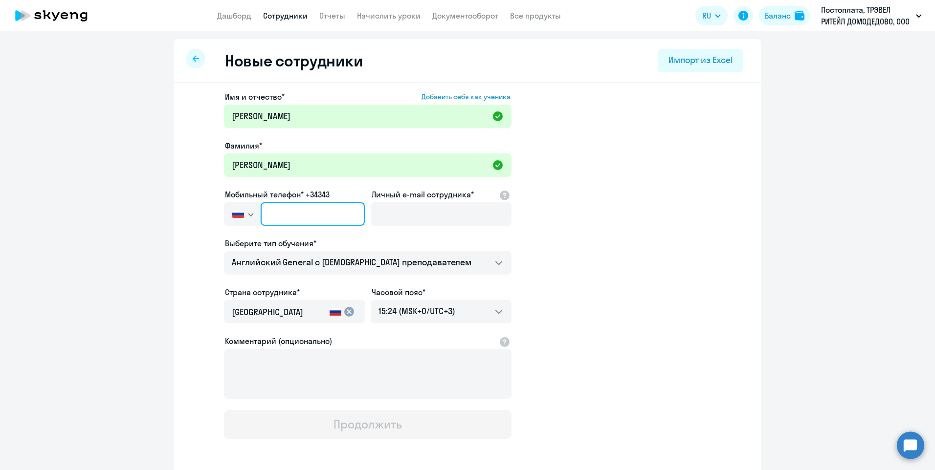
click at [322, 220] on input "text" at bounding box center [313, 213] width 104 height 23
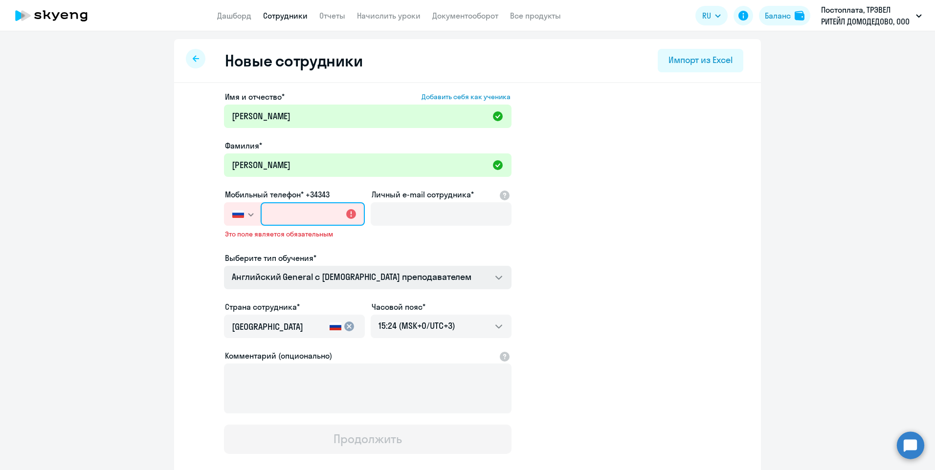
paste input "+7 977 299-66-08"
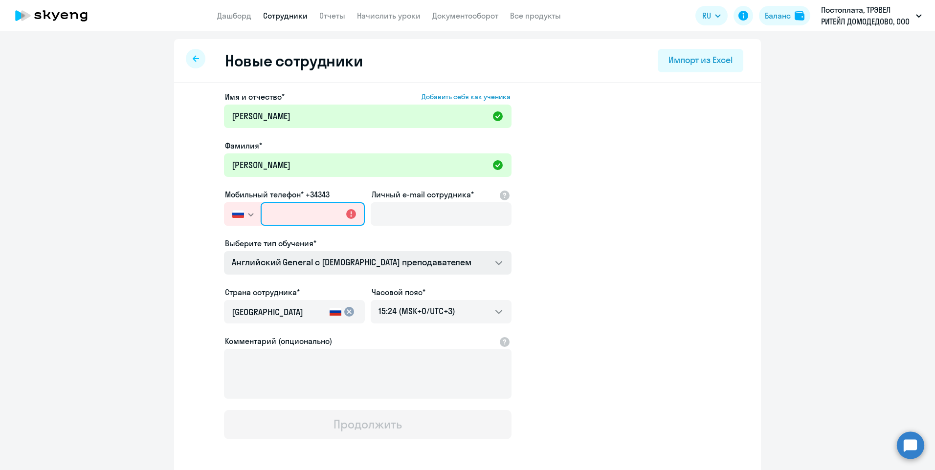
type input "+7 977 299-66-08"
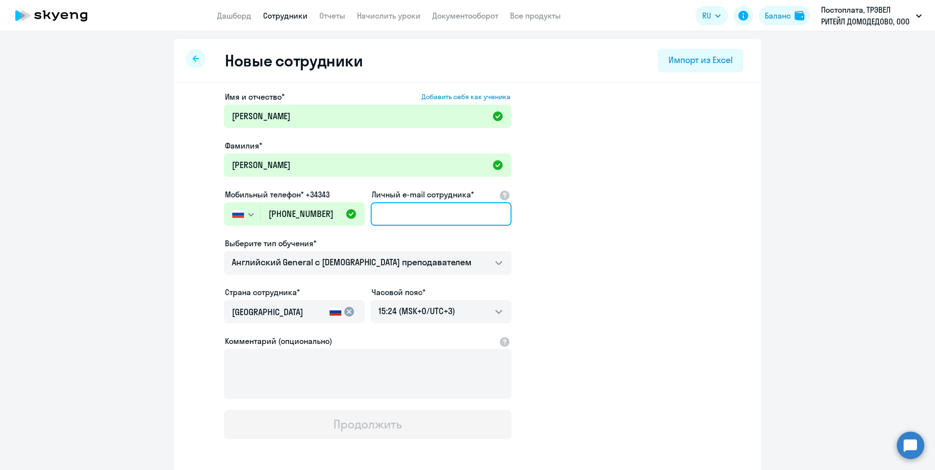
click at [386, 215] on input "Личный e-mail сотрудника*" at bounding box center [441, 213] width 141 height 23
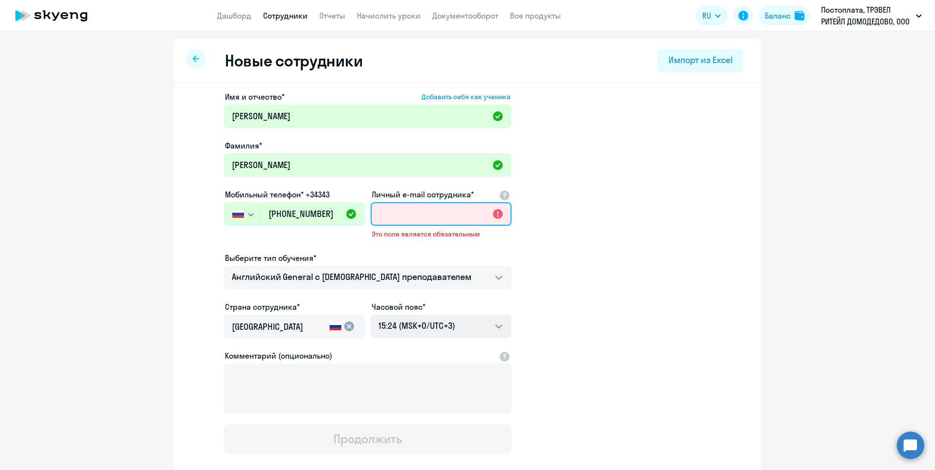
paste input "shwanova@yandex.ru"
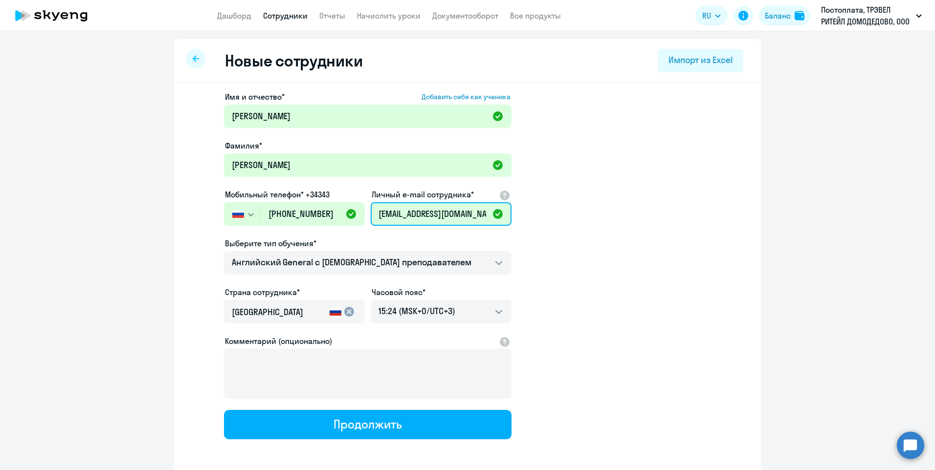
type input "shwanova@yandex.ru"
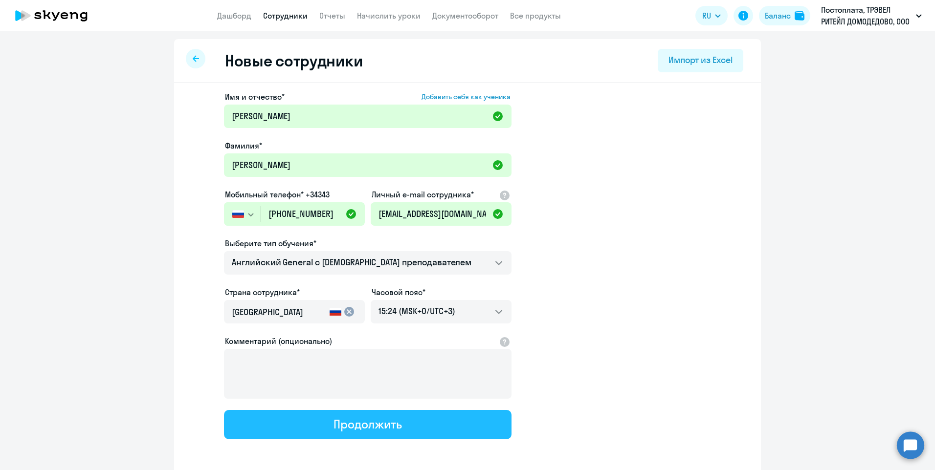
click at [359, 425] on div "Продолжить" at bounding box center [367, 425] width 68 height 16
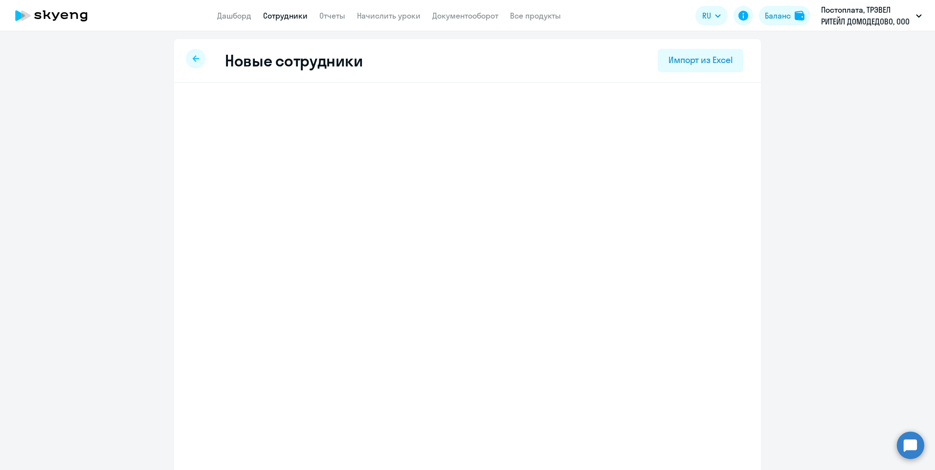
select select "english_adult_not_native_speaker"
select select "3"
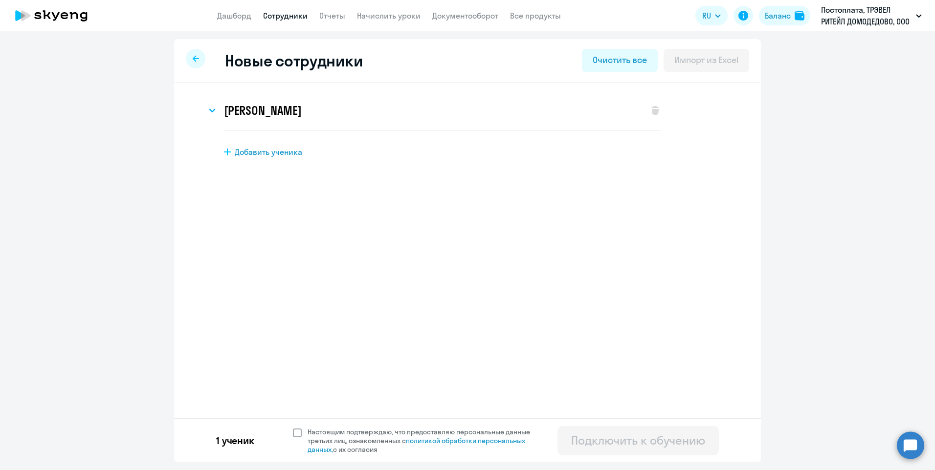
click at [298, 433] on span at bounding box center [297, 433] width 9 height 9
click at [293, 428] on input "Настоящим подтверждаю, что предоставляю персональные данные третьих лиц, ознако…" at bounding box center [292, 427] width 0 height 0
checkbox input "true"
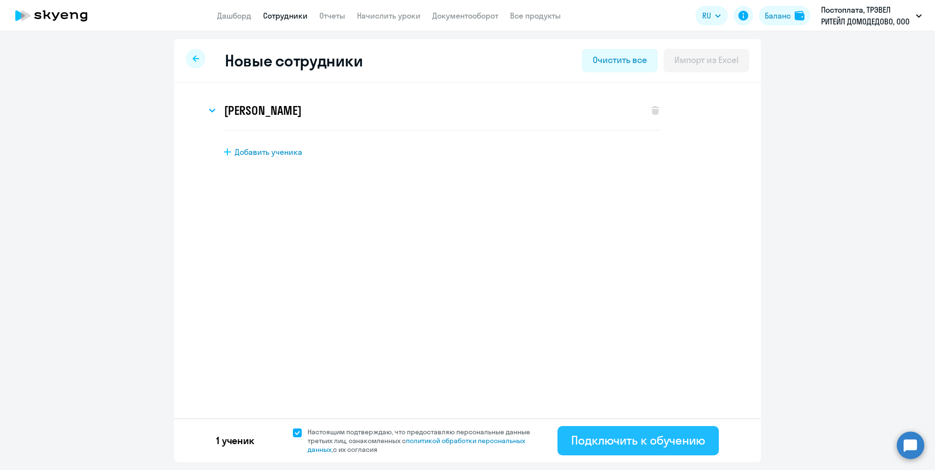
click at [650, 443] on div "Подключить к обучению" at bounding box center [638, 441] width 134 height 16
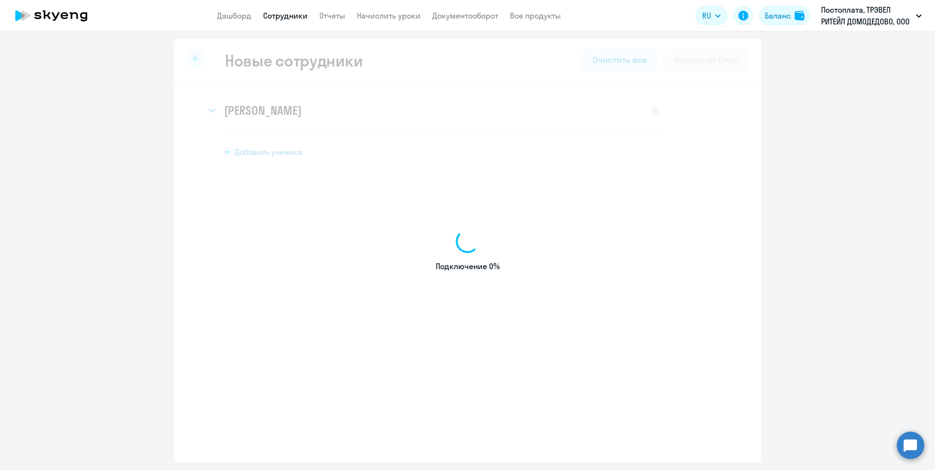
select select "english_adult_not_native_speaker"
select select "3"
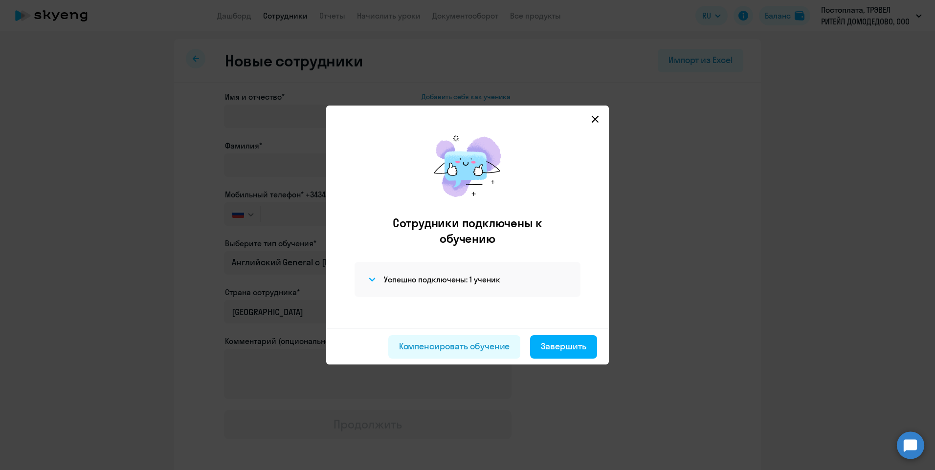
drag, startPoint x: 591, startPoint y: 122, endPoint x: 588, endPoint y: 117, distance: 5.3
click at [591, 121] on icon at bounding box center [595, 119] width 8 height 8
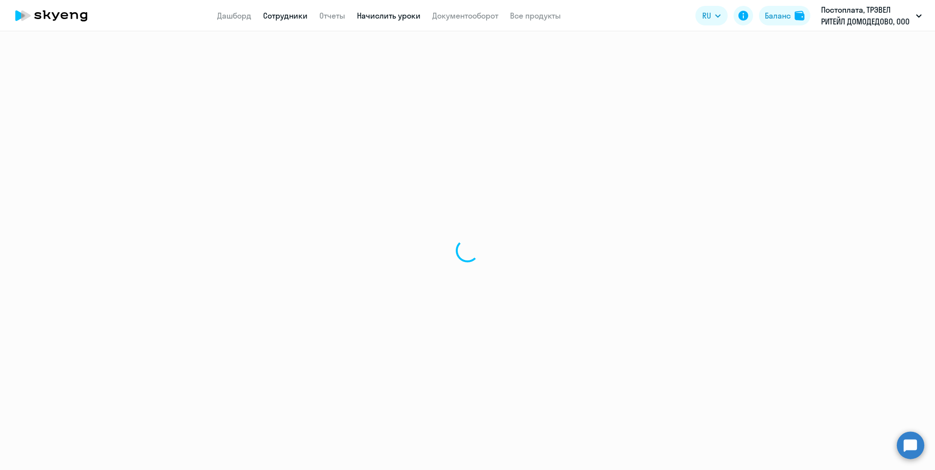
select select "30"
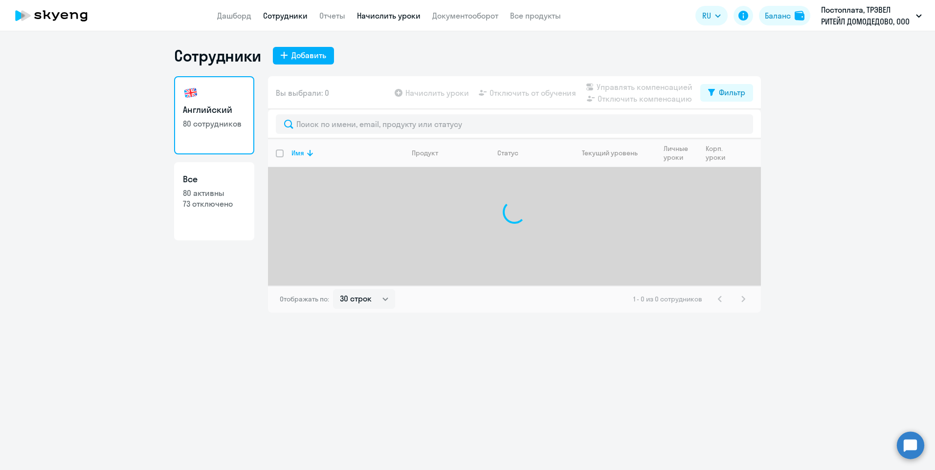
click at [387, 13] on link "Начислить уроки" at bounding box center [389, 16] width 64 height 10
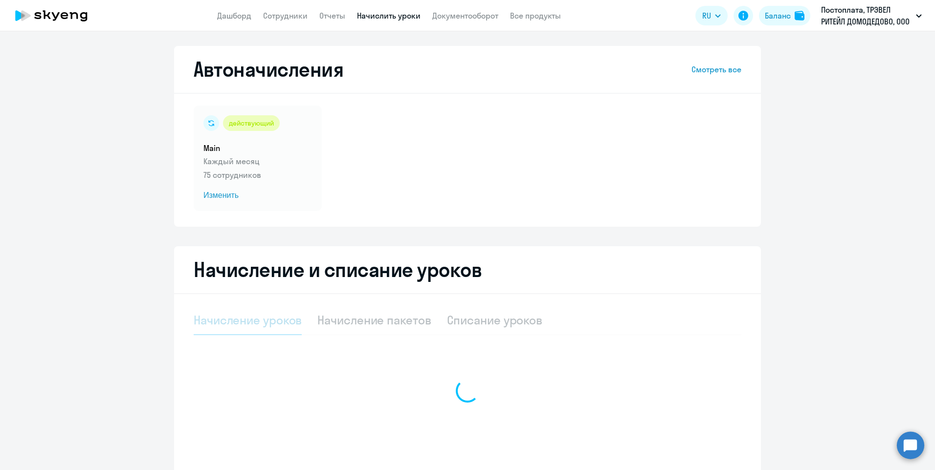
select select "10"
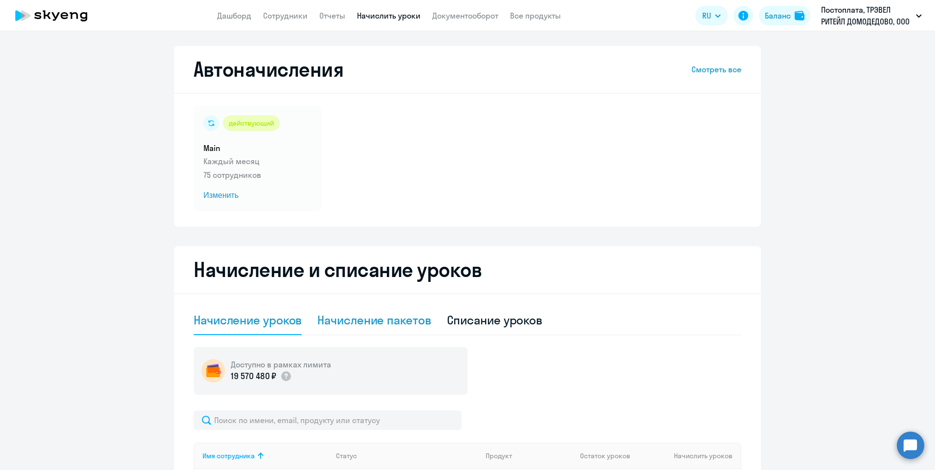
click at [355, 325] on div "Начисление пакетов" at bounding box center [373, 320] width 113 height 16
select select "10"
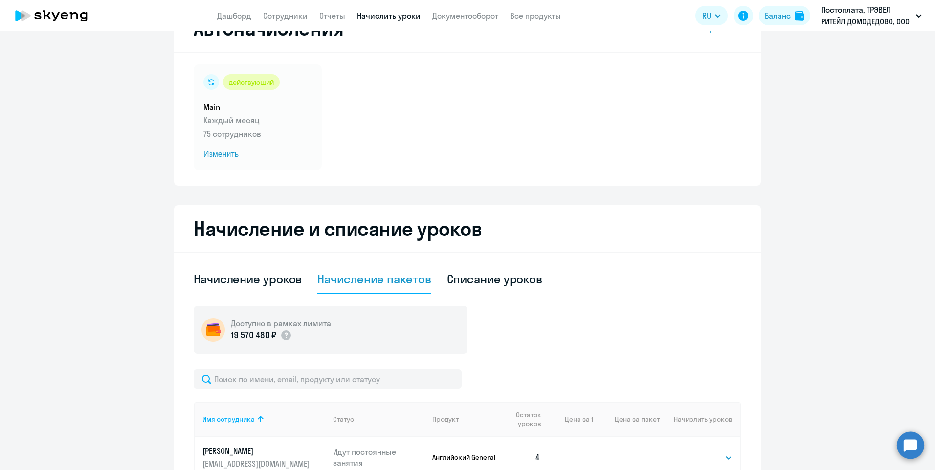
scroll to position [98, 0]
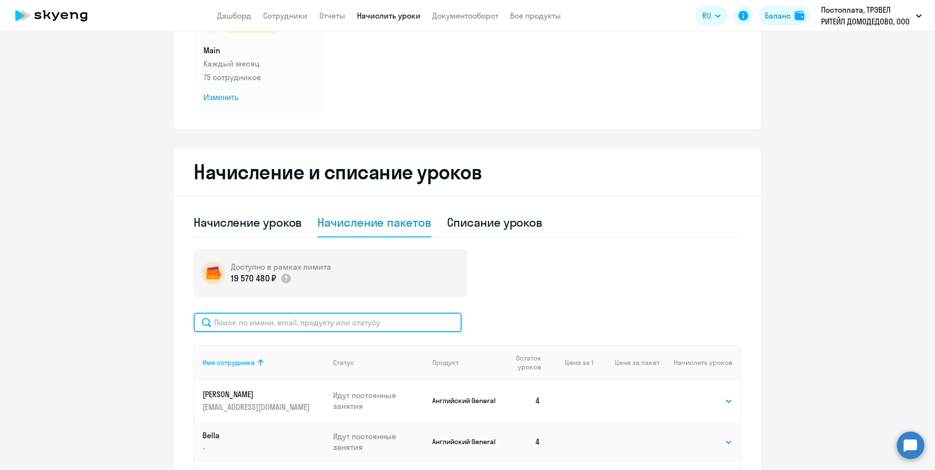
click at [255, 324] on input "text" at bounding box center [328, 323] width 268 height 20
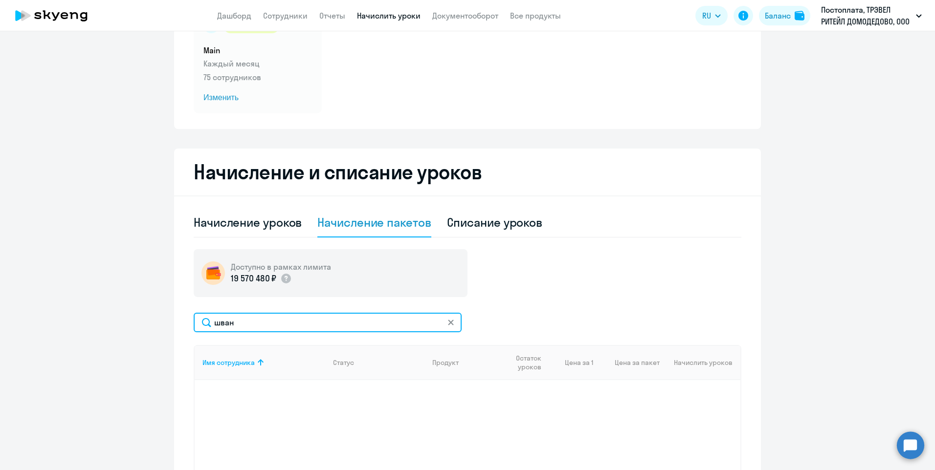
drag, startPoint x: 243, startPoint y: 322, endPoint x: 193, endPoint y: 321, distance: 49.9
click at [194, 321] on input "шван" at bounding box center [328, 323] width 268 height 20
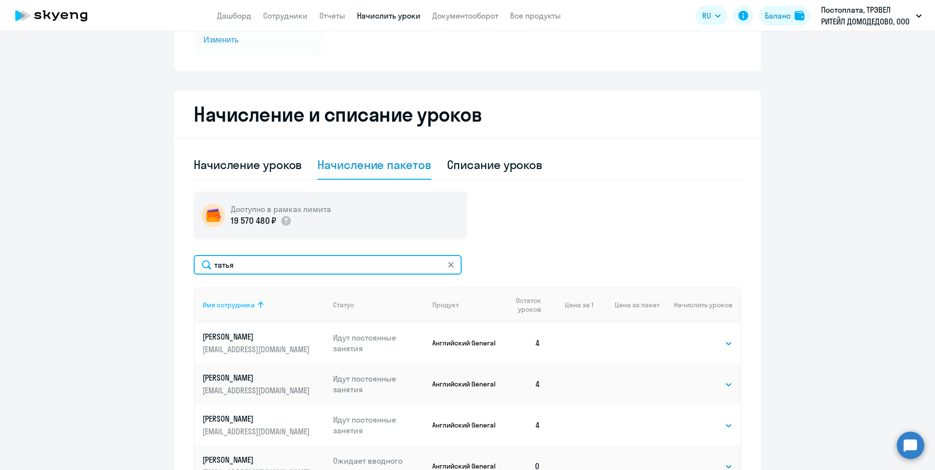
scroll to position [196, 0]
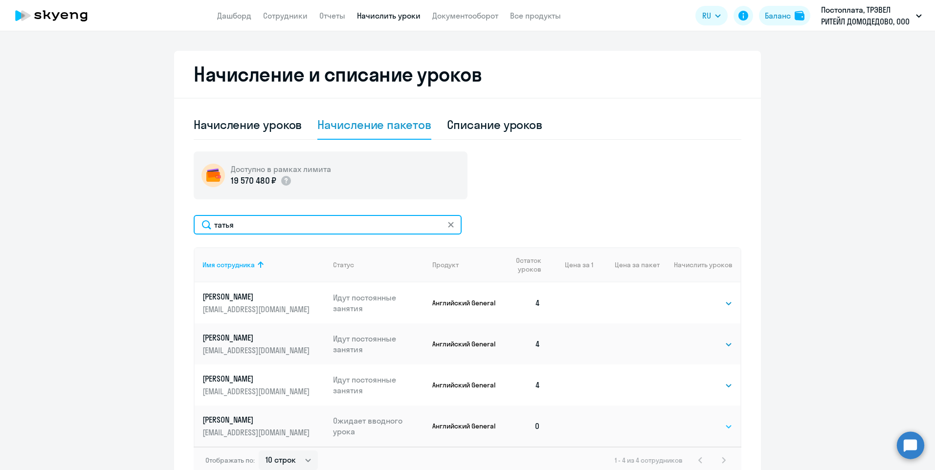
type input "татья"
click at [713, 424] on select "Выбрать 4 8 16 32 64 96 128" at bounding box center [712, 427] width 40 height 12
select select "4"
click at [692, 421] on select "Выбрать 4 8 16 32 64 96 128" at bounding box center [712, 427] width 40 height 12
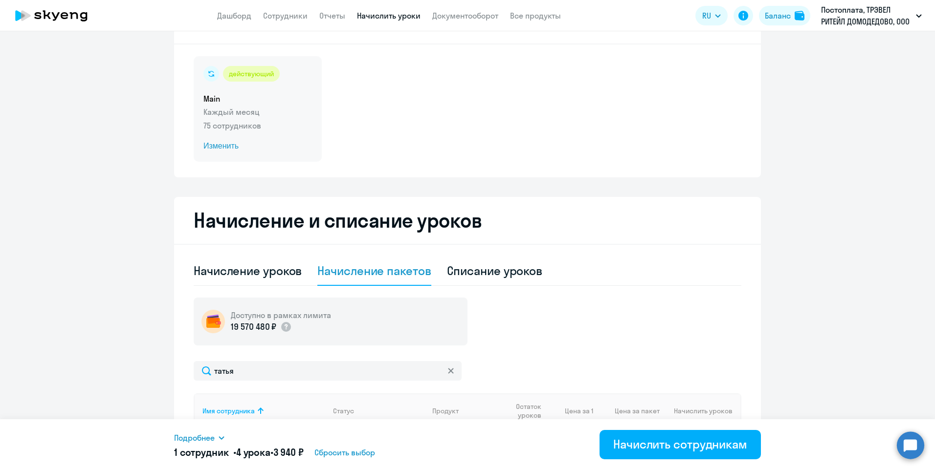
scroll to position [49, 0]
click at [232, 109] on p "Каждый месяц" at bounding box center [257, 113] width 109 height 12
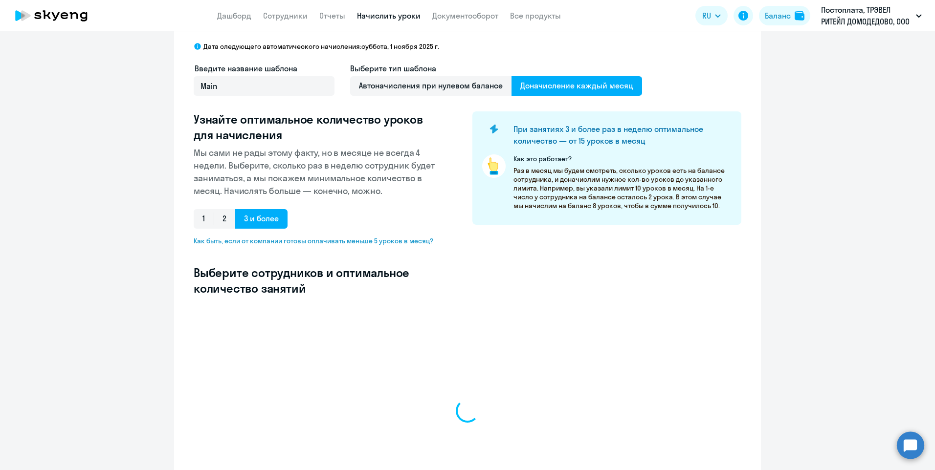
select select "10"
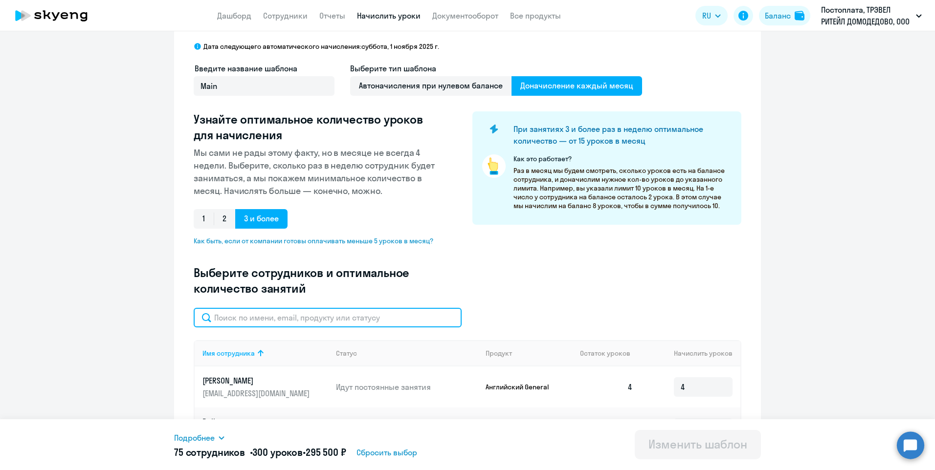
click at [341, 319] on input "text" at bounding box center [328, 318] width 268 height 20
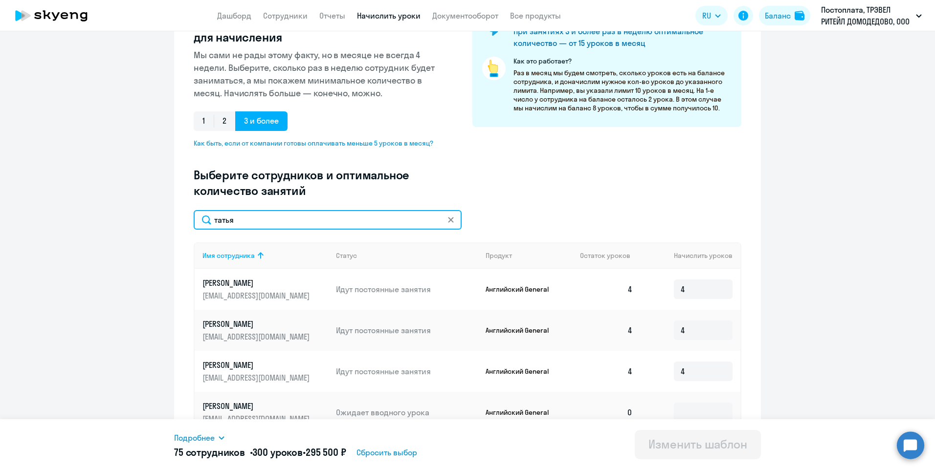
scroll to position [192, 0]
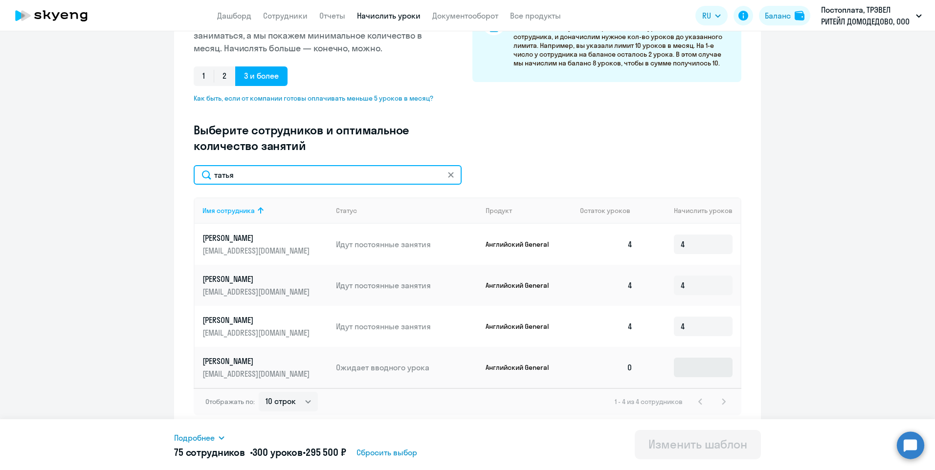
type input "татья"
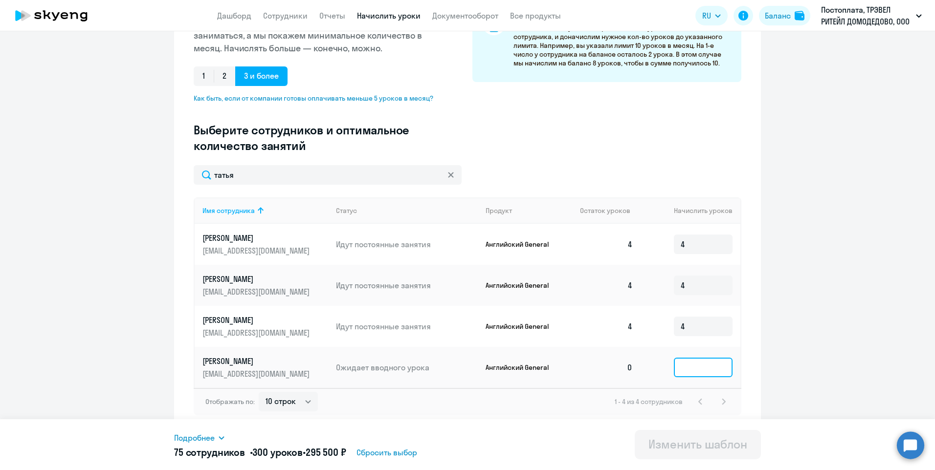
click at [716, 371] on input at bounding box center [703, 368] width 59 height 20
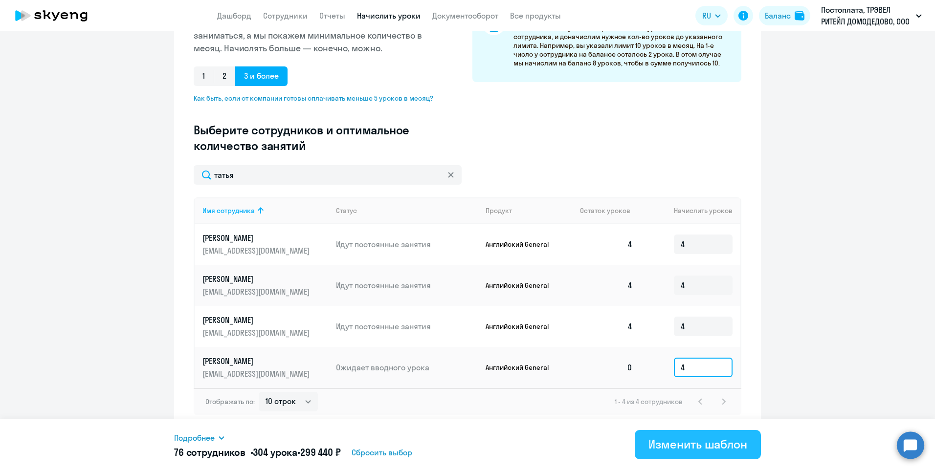
type input "4"
click at [666, 448] on div "Изменить шаблон" at bounding box center [697, 445] width 99 height 16
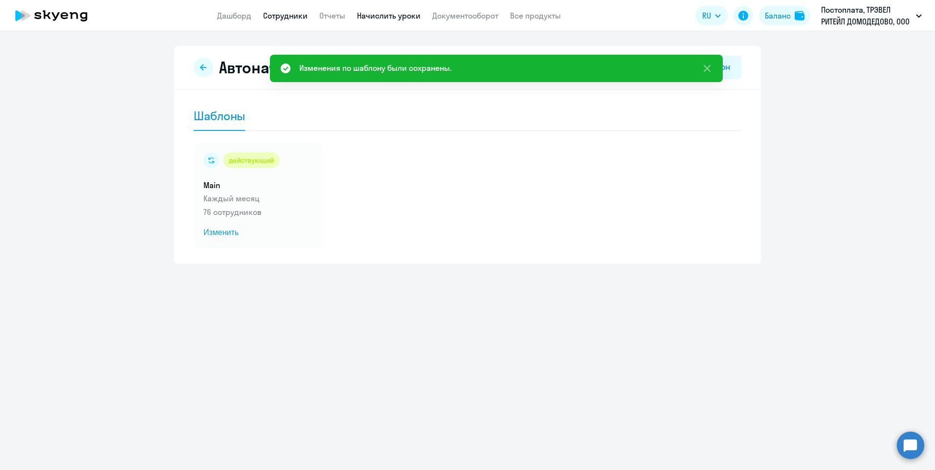
click at [290, 17] on link "Сотрудники" at bounding box center [285, 16] width 44 height 10
select select "30"
